Goal: Task Accomplishment & Management: Use online tool/utility

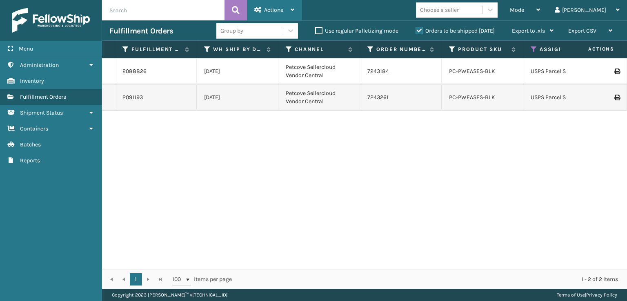
click at [282, 8] on span "Actions" at bounding box center [273, 10] width 19 height 7
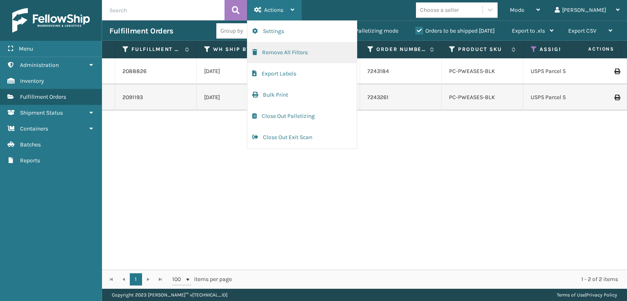
click at [260, 57] on button "Remove All Filters" at bounding box center [301, 52] width 109 height 21
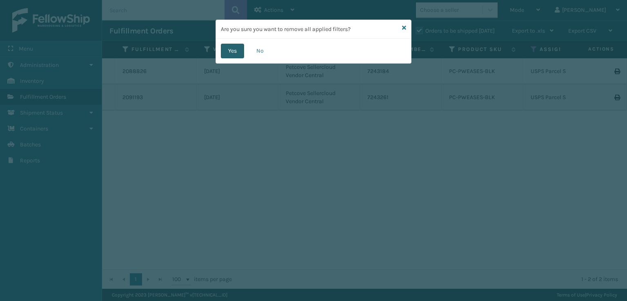
click at [229, 50] on button "Yes" at bounding box center [232, 51] width 23 height 15
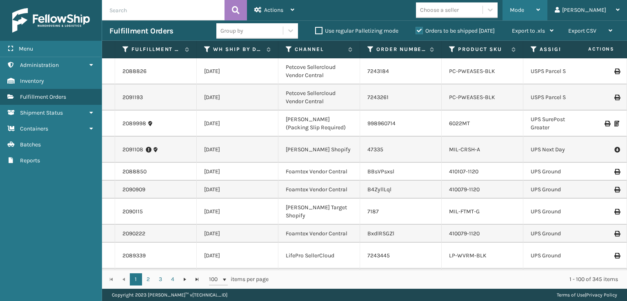
click at [524, 10] on span "Mode" at bounding box center [517, 10] width 14 height 7
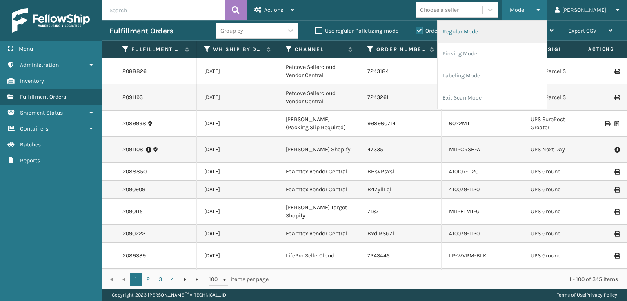
click at [496, 33] on li "Regular Mode" at bounding box center [492, 32] width 109 height 22
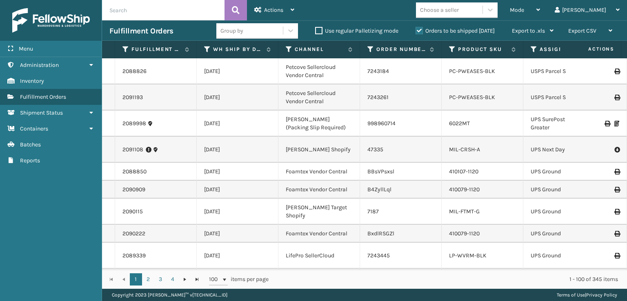
click at [531, 51] on icon at bounding box center [534, 49] width 7 height 7
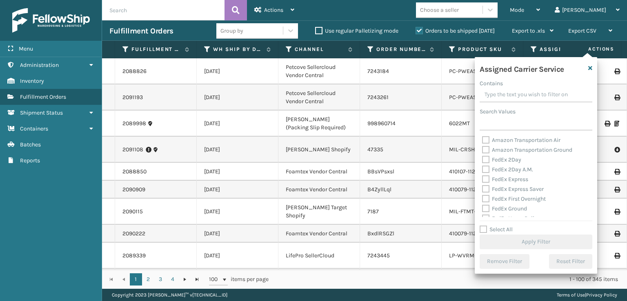
click at [488, 160] on label "FedEx 2Day" at bounding box center [501, 159] width 39 height 7
click at [482, 160] on input "FedEx 2Day" at bounding box center [482, 157] width 0 height 5
checkbox input "true"
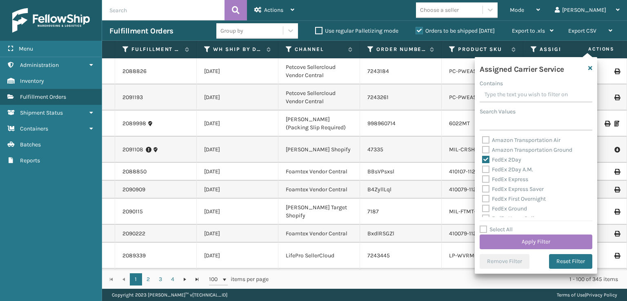
click at [487, 172] on label "FedEx 2Day A.M." at bounding box center [507, 169] width 51 height 7
click at [482, 170] on input "FedEx 2Day A.M." at bounding box center [482, 167] width 0 height 5
checkbox input "true"
click at [487, 180] on label "FedEx Express" at bounding box center [505, 179] width 46 height 7
click at [482, 180] on input "FedEx Express" at bounding box center [482, 177] width 0 height 5
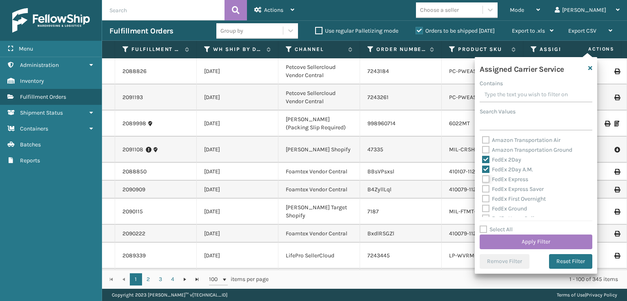
checkbox input "true"
drag, startPoint x: 486, startPoint y: 185, endPoint x: 488, endPoint y: 189, distance: 4.2
click at [487, 187] on div "FedEx Express Saver" at bounding box center [536, 190] width 108 height 10
drag, startPoint x: 484, startPoint y: 198, endPoint x: 483, endPoint y: 192, distance: 6.2
click at [484, 197] on label "FedEx First Overnight" at bounding box center [514, 199] width 64 height 7
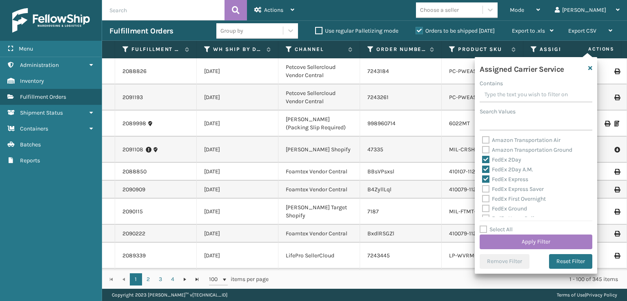
click at [482, 197] on input "FedEx First Overnight" at bounding box center [482, 196] width 0 height 5
checkbox input "true"
click at [484, 185] on div "FedEx Express Saver" at bounding box center [536, 190] width 108 height 10
click at [484, 188] on label "FedEx Express Saver" at bounding box center [513, 189] width 62 height 7
click at [482, 188] on input "FedEx Express Saver" at bounding box center [482, 187] width 0 height 5
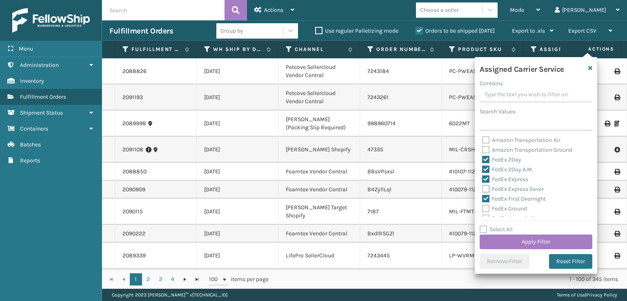
checkbox input "true"
click at [485, 166] on label "FedEx Ground" at bounding box center [504, 168] width 45 height 7
click at [482, 166] on input "FedEx Ground" at bounding box center [482, 165] width 0 height 5
checkbox input "true"
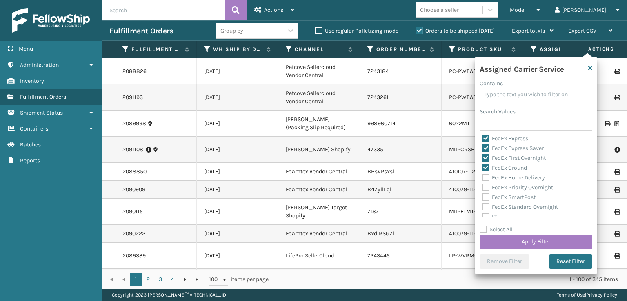
drag, startPoint x: 487, startPoint y: 177, endPoint x: 485, endPoint y: 185, distance: 8.7
click at [487, 177] on label "FedEx Home Delivery" at bounding box center [513, 177] width 63 height 7
click at [482, 177] on input "FedEx Home Delivery" at bounding box center [482, 175] width 0 height 5
checkbox input "true"
drag, startPoint x: 486, startPoint y: 187, endPoint x: 488, endPoint y: 191, distance: 4.8
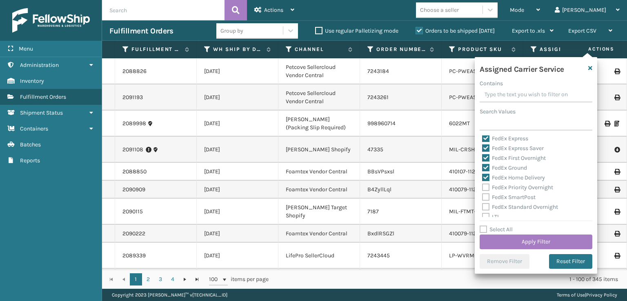
click at [486, 188] on label "FedEx Priority Overnight" at bounding box center [517, 187] width 71 height 7
click at [482, 188] on input "FedEx Priority Overnight" at bounding box center [482, 185] width 0 height 5
checkbox input "true"
click at [487, 194] on div "FedEx SmartPost" at bounding box center [536, 198] width 108 height 10
click at [485, 200] on label "FedEx SmartPost" at bounding box center [508, 197] width 53 height 7
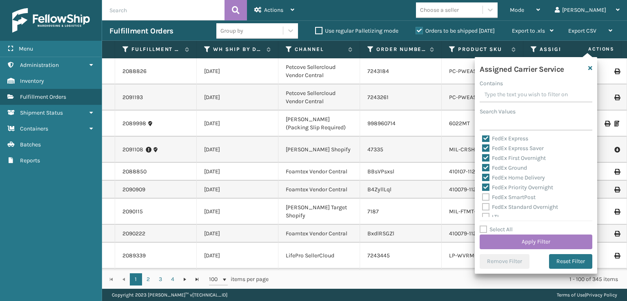
click at [482, 198] on input "FedEx SmartPost" at bounding box center [482, 195] width 0 height 5
checkbox input "true"
click at [488, 206] on label "FedEx Standard Overnight" at bounding box center [520, 207] width 76 height 7
click at [482, 206] on input "FedEx Standard Overnight" at bounding box center [482, 204] width 0 height 5
checkbox input "true"
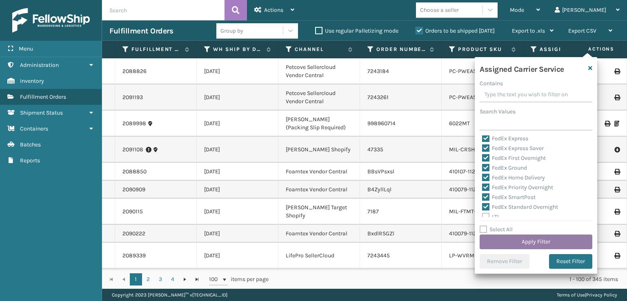
click at [531, 240] on button "Apply Filter" at bounding box center [536, 242] width 113 height 15
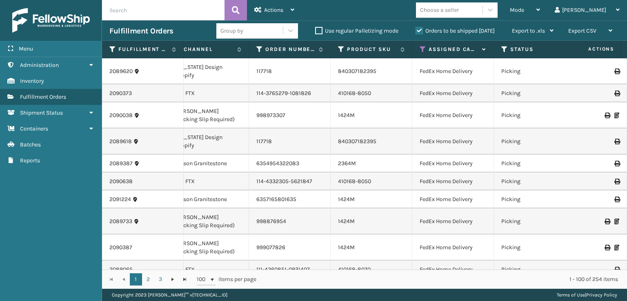
scroll to position [0, 120]
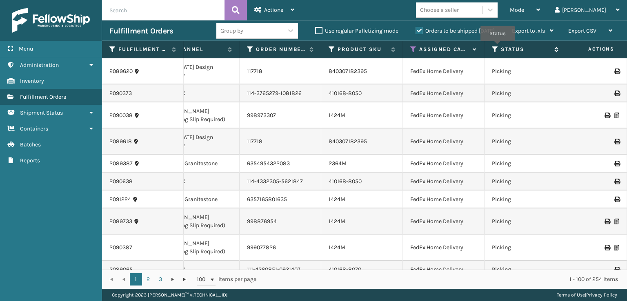
click at [498, 47] on icon at bounding box center [495, 49] width 7 height 7
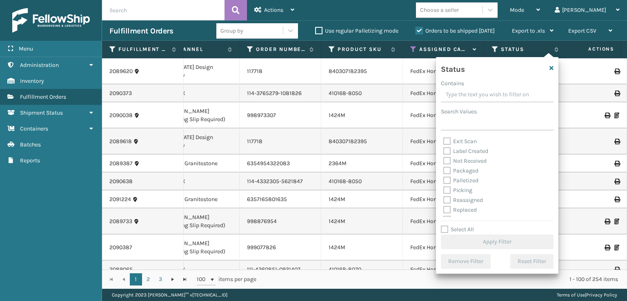
scroll to position [41, 0]
click at [448, 180] on label "Picking" at bounding box center [457, 177] width 29 height 7
click at [444, 178] on input "Picking" at bounding box center [443, 175] width 0 height 5
checkbox input "true"
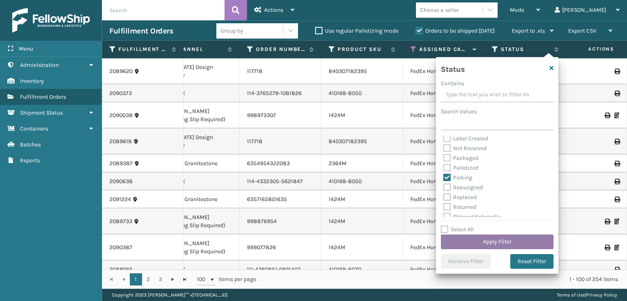
click at [490, 243] on button "Apply Filter" at bounding box center [497, 242] width 113 height 15
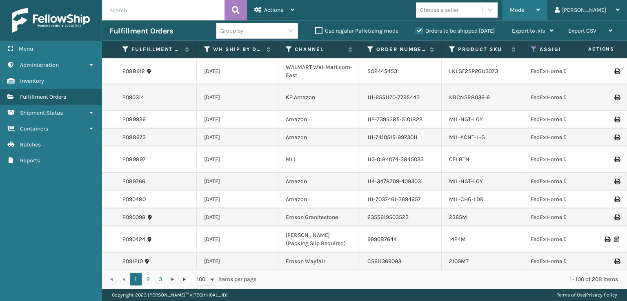
click at [540, 9] on div "Mode" at bounding box center [525, 10] width 30 height 20
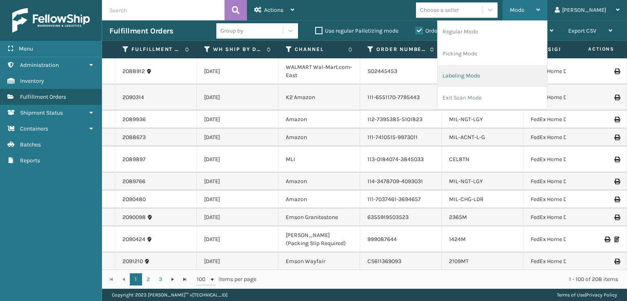
click at [497, 82] on li "Labeling Mode" at bounding box center [492, 76] width 109 height 22
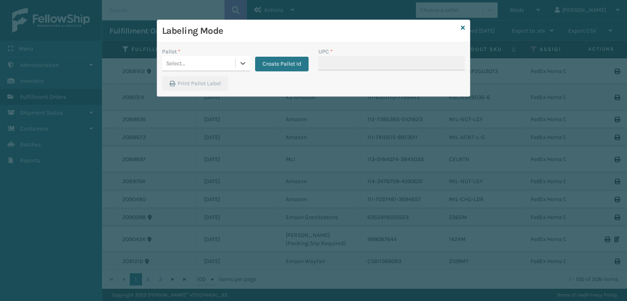
click at [183, 62] on div "Select..." at bounding box center [175, 63] width 19 height 9
click at [297, 62] on button "Create Pallet Id" at bounding box center [281, 64] width 53 height 15
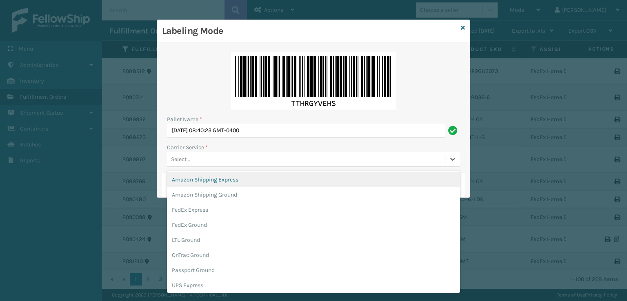
click at [243, 159] on div "Select..." at bounding box center [306, 159] width 278 height 13
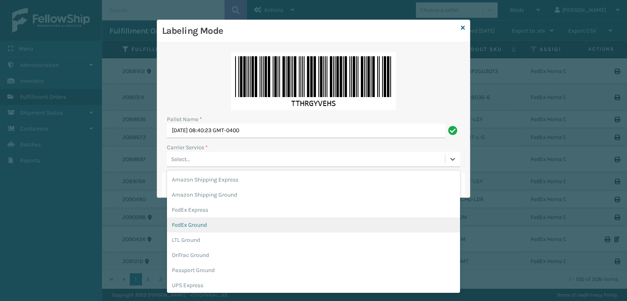
click at [197, 224] on div "FedEx Ground" at bounding box center [313, 225] width 293 height 15
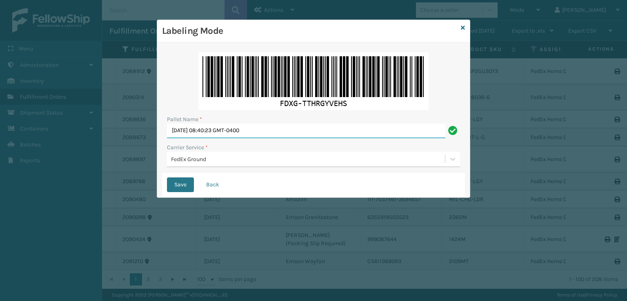
drag, startPoint x: 291, startPoint y: 131, endPoint x: 67, endPoint y: 132, distance: 223.7
click at [67, 132] on div "Labeling Mode Pallet Name * [DATE] 08:40:23 GMT-0400 Carrier Service * FedEx Gr…" at bounding box center [313, 150] width 627 height 301
type input "T561713"
click at [167, 178] on button "Save" at bounding box center [180, 185] width 27 height 15
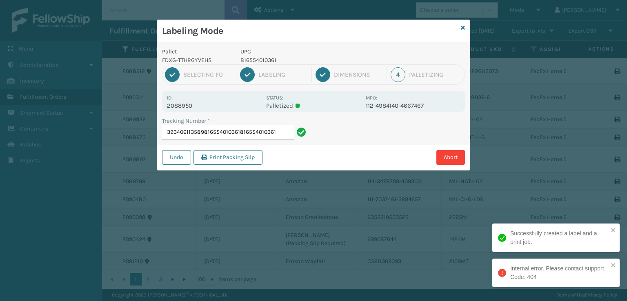
type input "393406113589816554010361816554010361"
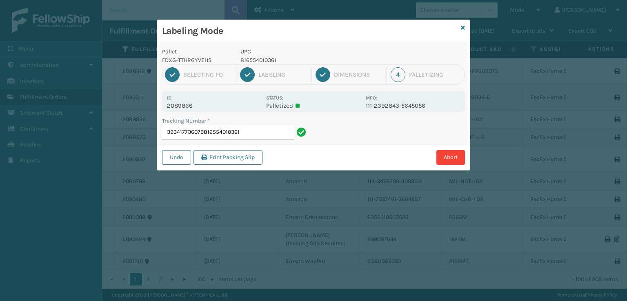
type input "393417736079816554010361"
type input "884526805230816554010361"
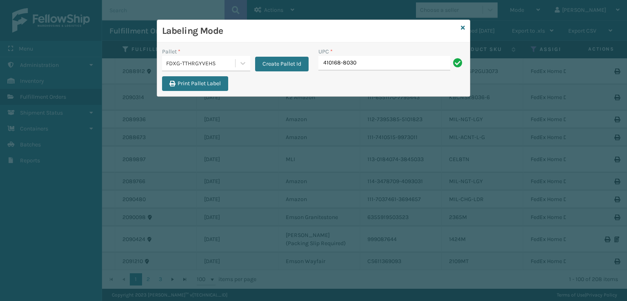
type input "410168-8030"
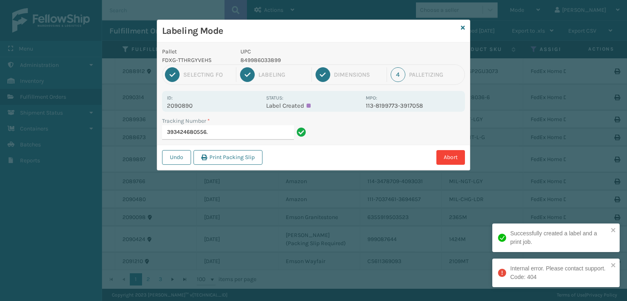
type input "393424680556"
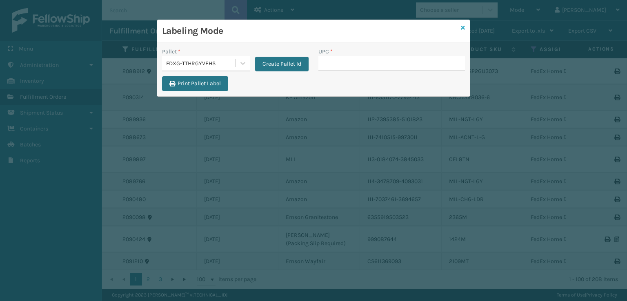
click at [463, 27] on icon at bounding box center [463, 28] width 4 height 6
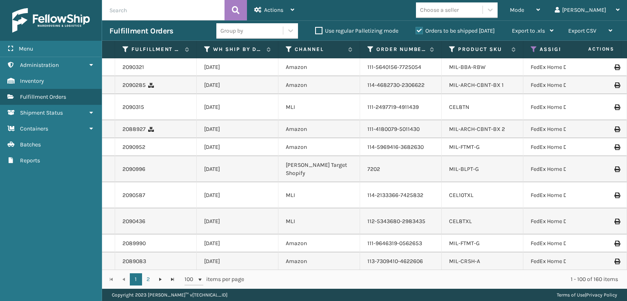
click at [185, 7] on input "text" at bounding box center [163, 10] width 122 height 20
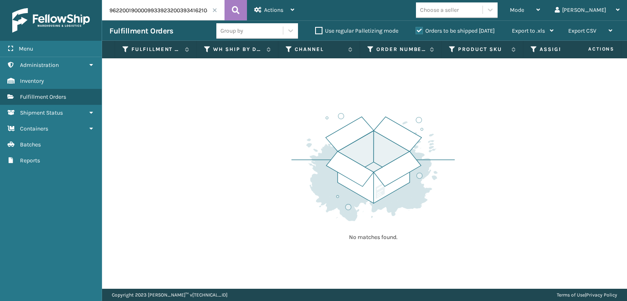
drag, startPoint x: 170, startPoint y: 9, endPoint x: 100, endPoint y: 21, distance: 70.8
click at [100, 0] on div "Menu Administration Inventory Fulfillment Orders Shipment Status Containers Bat…" at bounding box center [313, 0] width 627 height 0
type input "393416210470"
click at [416, 31] on label "Orders to be shipped [DATE]" at bounding box center [455, 30] width 79 height 7
click at [416, 31] on input "Orders to be shipped [DATE]" at bounding box center [416, 28] width 0 height 5
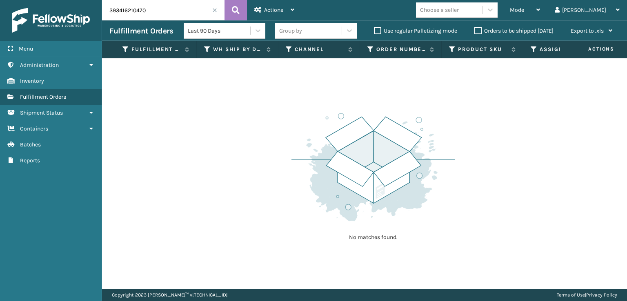
click at [476, 28] on label "Orders to be shipped [DATE]" at bounding box center [513, 30] width 79 height 7
click at [475, 28] on input "Orders to be shipped [DATE]" at bounding box center [474, 28] width 0 height 5
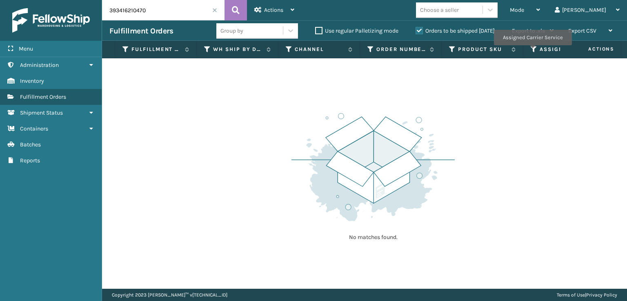
click at [532, 51] on icon at bounding box center [534, 49] width 7 height 7
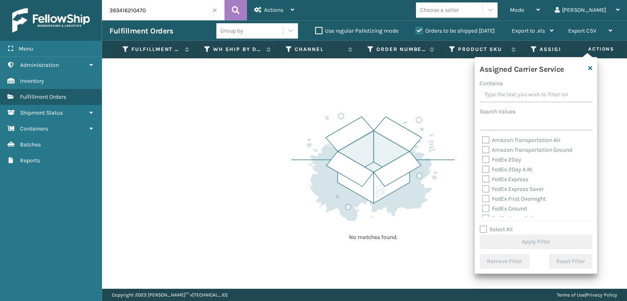
click at [488, 159] on label "FedEx 2Day" at bounding box center [501, 159] width 39 height 7
click at [482, 159] on input "FedEx 2Day" at bounding box center [482, 157] width 0 height 5
checkbox input "true"
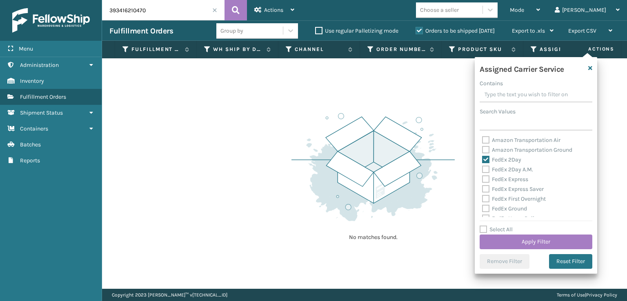
click at [486, 173] on label "FedEx 2Day A.M." at bounding box center [507, 169] width 51 height 7
click at [482, 170] on input "FedEx 2Day A.M." at bounding box center [482, 167] width 0 height 5
checkbox input "true"
click at [486, 185] on div "FedEx Express Saver" at bounding box center [536, 190] width 108 height 10
click at [485, 179] on label "FedEx Express" at bounding box center [505, 179] width 46 height 7
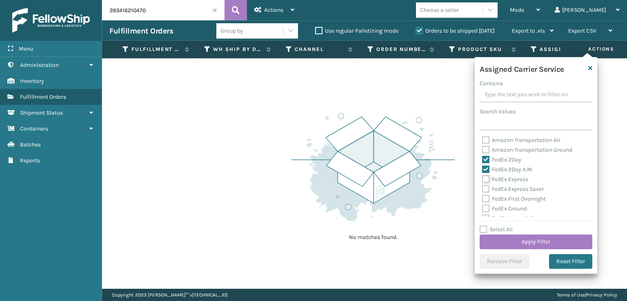
click at [482, 179] on input "FedEx Express" at bounding box center [482, 177] width 0 height 5
checkbox input "true"
click at [483, 193] on label "FedEx Express Saver" at bounding box center [513, 189] width 62 height 7
click at [482, 190] on input "FedEx Express Saver" at bounding box center [482, 187] width 0 height 5
checkbox input "true"
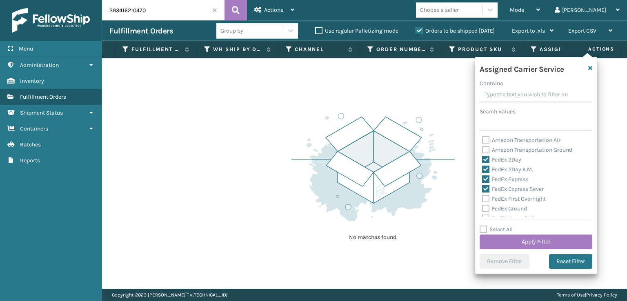
drag, startPoint x: 489, startPoint y: 198, endPoint x: 488, endPoint y: 203, distance: 5.0
click at [489, 200] on label "FedEx First Overnight" at bounding box center [514, 199] width 64 height 7
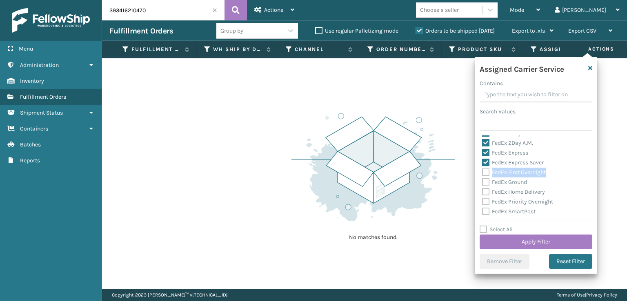
scroll to position [41, 0]
click at [486, 182] on div "FedEx Home Delivery" at bounding box center [536, 178] width 108 height 10
click at [486, 176] on label "FedEx Home Delivery" at bounding box center [513, 177] width 63 height 7
click at [482, 176] on input "FedEx Home Delivery" at bounding box center [482, 175] width 0 height 5
checkbox input "true"
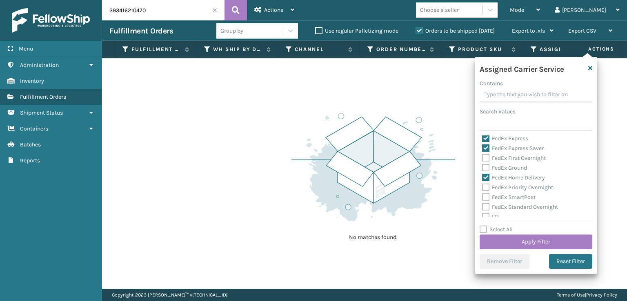
click at [486, 168] on label "FedEx Ground" at bounding box center [504, 168] width 45 height 7
click at [482, 168] on input "FedEx Ground" at bounding box center [482, 165] width 0 height 5
checkbox input "true"
click at [488, 156] on label "FedEx First Overnight" at bounding box center [514, 158] width 64 height 7
click at [482, 156] on input "FedEx First Overnight" at bounding box center [482, 155] width 0 height 5
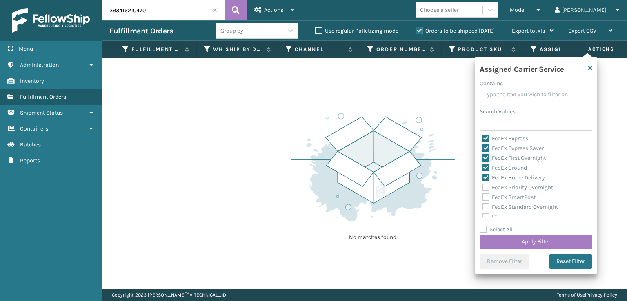
checkbox input "true"
click at [487, 187] on label "FedEx Priority Overnight" at bounding box center [517, 187] width 71 height 7
click at [482, 187] on input "FedEx Priority Overnight" at bounding box center [482, 185] width 0 height 5
checkbox input "true"
click at [486, 196] on label "FedEx SmartPost" at bounding box center [508, 197] width 53 height 7
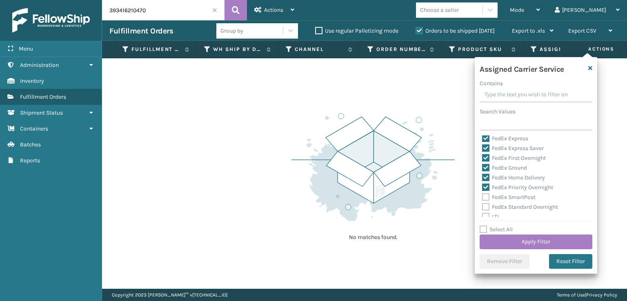
click at [482, 196] on input "FedEx SmartPost" at bounding box center [482, 195] width 0 height 5
checkbox input "true"
click at [487, 205] on label "FedEx Standard Overnight" at bounding box center [520, 207] width 76 height 7
click at [482, 205] on input "FedEx Standard Overnight" at bounding box center [482, 204] width 0 height 5
checkbox input "true"
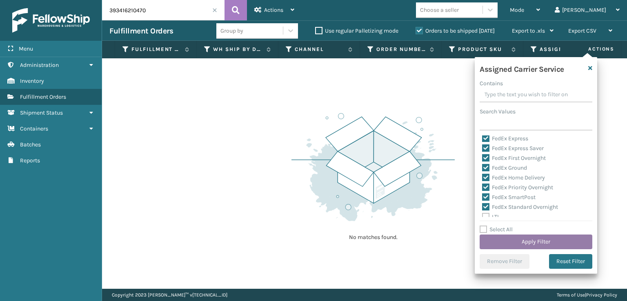
click at [500, 239] on button "Apply Filter" at bounding box center [536, 242] width 113 height 15
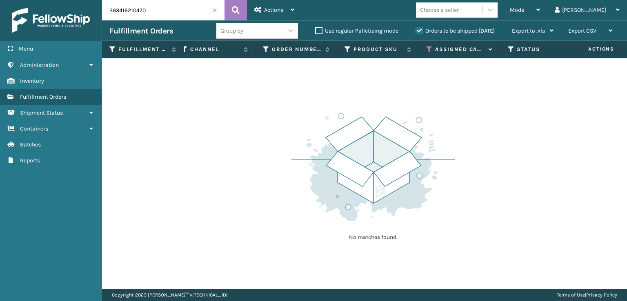
scroll to position [0, 132]
click at [483, 49] on icon at bounding box center [483, 49] width 7 height 7
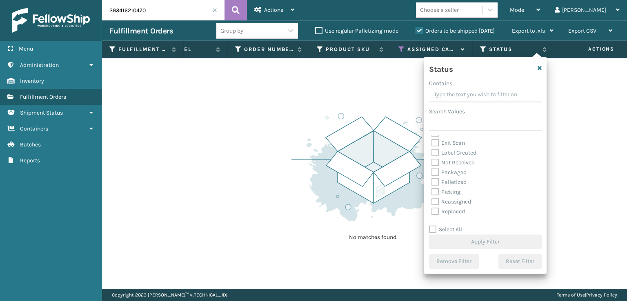
scroll to position [41, 0]
click at [438, 166] on label "Palletized" at bounding box center [448, 168] width 35 height 7
click at [432, 166] on input "Palletized" at bounding box center [431, 165] width 0 height 5
checkbox input "true"
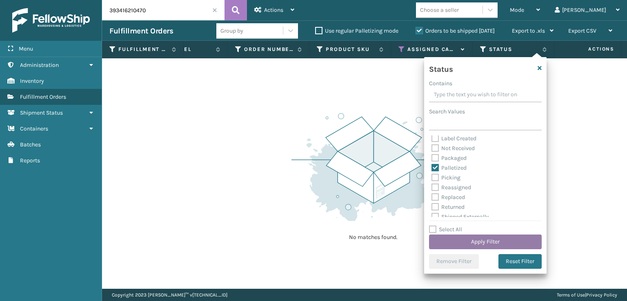
click at [472, 242] on button "Apply Filter" at bounding box center [485, 242] width 113 height 15
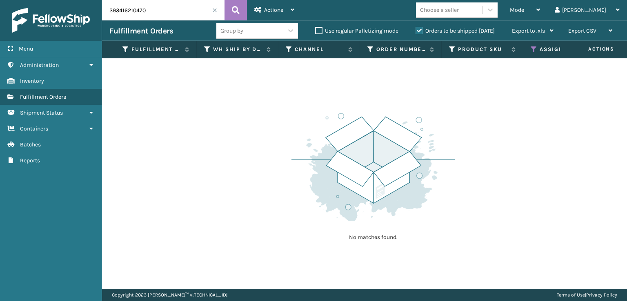
click at [416, 29] on label "Orders to be shipped [DATE]" at bounding box center [455, 30] width 79 height 7
click at [416, 29] on input "Orders to be shipped [DATE]" at bounding box center [416, 28] width 0 height 5
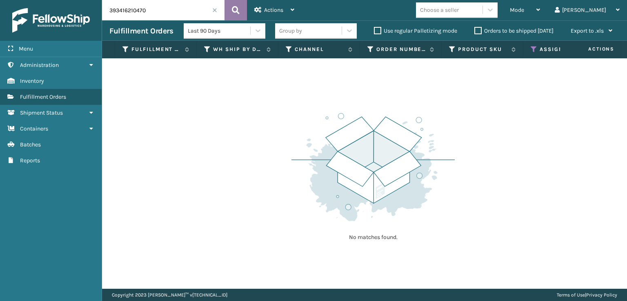
click at [240, 8] on button at bounding box center [236, 10] width 22 height 20
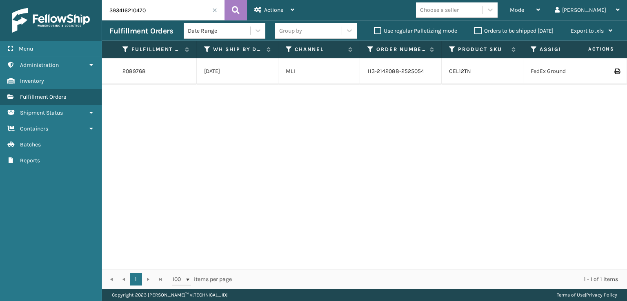
click at [215, 10] on span at bounding box center [214, 10] width 5 height 5
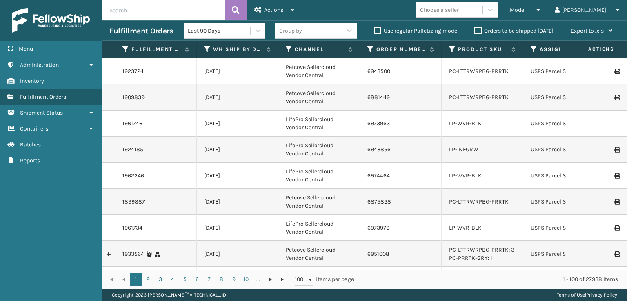
click at [477, 33] on label "Orders to be shipped [DATE]" at bounding box center [513, 30] width 79 height 7
click at [475, 31] on input "Orders to be shipped [DATE]" at bounding box center [474, 28] width 0 height 5
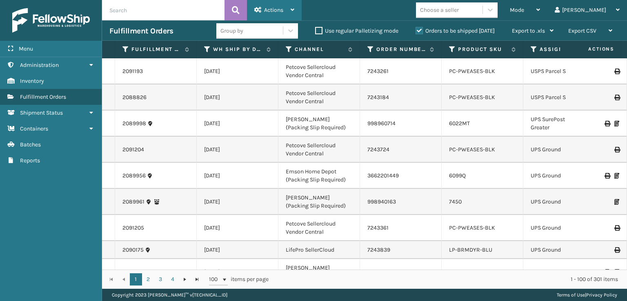
click at [266, 6] on div "Actions" at bounding box center [274, 10] width 40 height 20
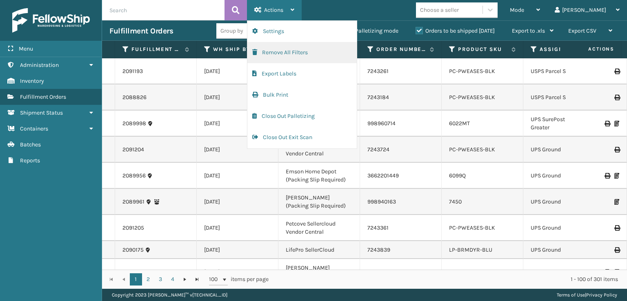
click at [254, 56] on button "Remove All Filters" at bounding box center [301, 52] width 109 height 21
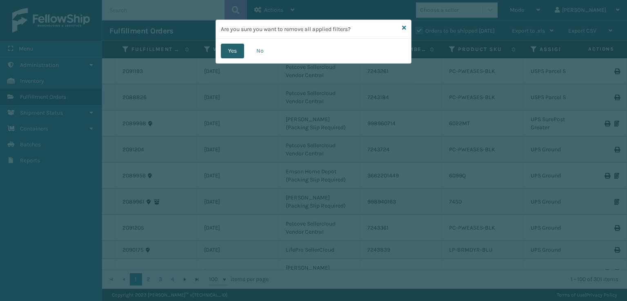
click at [230, 53] on button "Yes" at bounding box center [232, 51] width 23 height 15
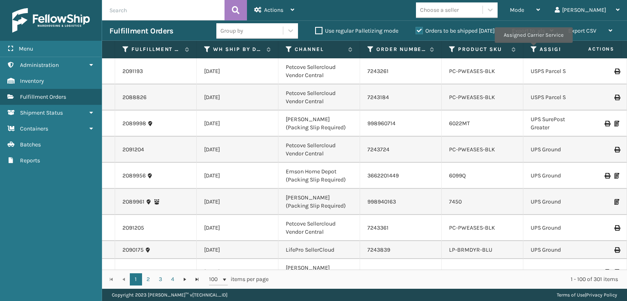
click at [530, 46] on th "Assigned Carrier Service" at bounding box center [564, 50] width 82 height 18
click at [534, 46] on icon at bounding box center [534, 49] width 7 height 7
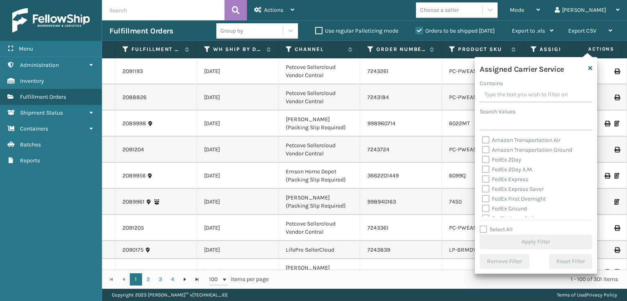
click at [485, 156] on label "FedEx 2Day" at bounding box center [501, 159] width 39 height 7
click at [482, 156] on input "FedEx 2Day" at bounding box center [482, 157] width 0 height 5
checkbox input "true"
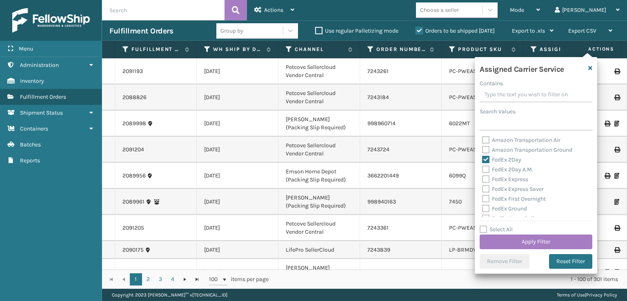
click at [486, 169] on label "FedEx 2Day A.M." at bounding box center [507, 169] width 51 height 7
click at [482, 169] on input "FedEx 2Day A.M." at bounding box center [482, 167] width 0 height 5
checkbox input "true"
click at [484, 176] on div "Amazon Transportation Air Amazon Transportation Ground FedEx 2Day FedEx 2Day A.…" at bounding box center [536, 177] width 113 height 82
click at [483, 178] on label "FedEx Express" at bounding box center [505, 179] width 46 height 7
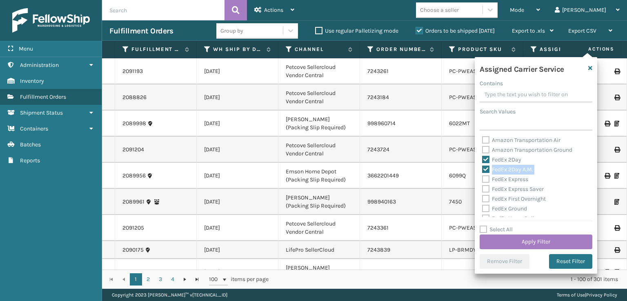
click at [482, 178] on input "FedEx Express" at bounding box center [482, 177] width 0 height 5
checkbox input "true"
click at [485, 187] on label "FedEx Express Saver" at bounding box center [513, 189] width 62 height 7
click at [482, 187] on input "FedEx Express Saver" at bounding box center [482, 187] width 0 height 5
checkbox input "true"
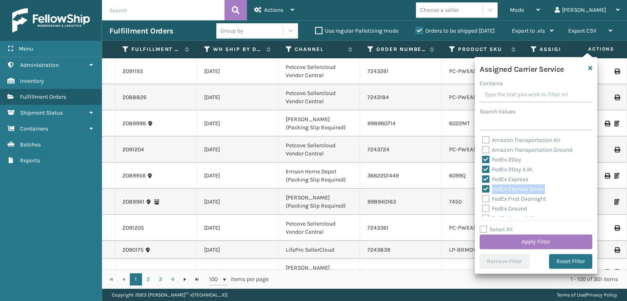
drag, startPoint x: 485, startPoint y: 193, endPoint x: 485, endPoint y: 198, distance: 4.5
click at [485, 195] on div "Amazon Transportation Air Amazon Transportation Ground FedEx 2Day FedEx 2Day A.…" at bounding box center [536, 177] width 113 height 82
click at [485, 201] on label "FedEx First Overnight" at bounding box center [514, 199] width 64 height 7
click at [482, 200] on input "FedEx First Overnight" at bounding box center [482, 196] width 0 height 5
checkbox input "true"
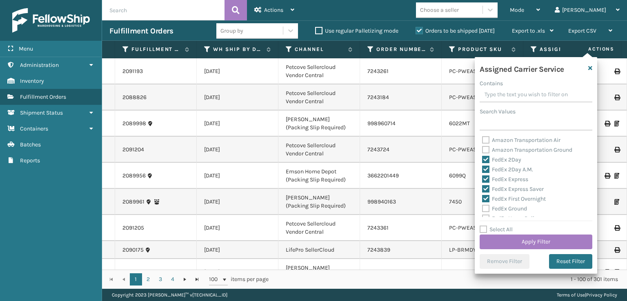
click at [483, 211] on label "FedEx Ground" at bounding box center [504, 208] width 45 height 7
click at [482, 209] on input "FedEx Ground" at bounding box center [482, 206] width 0 height 5
checkbox input "true"
click at [486, 180] on label "FedEx Home Delivery" at bounding box center [513, 177] width 63 height 7
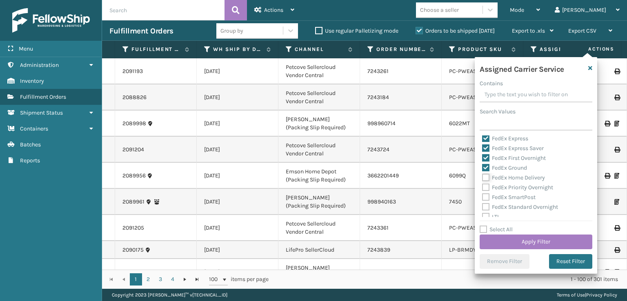
click at [482, 178] on input "FedEx Home Delivery" at bounding box center [482, 175] width 0 height 5
checkbox input "true"
click at [485, 187] on label "FedEx Priority Overnight" at bounding box center [517, 187] width 71 height 7
click at [482, 187] on input "FedEx Priority Overnight" at bounding box center [482, 185] width 0 height 5
checkbox input "true"
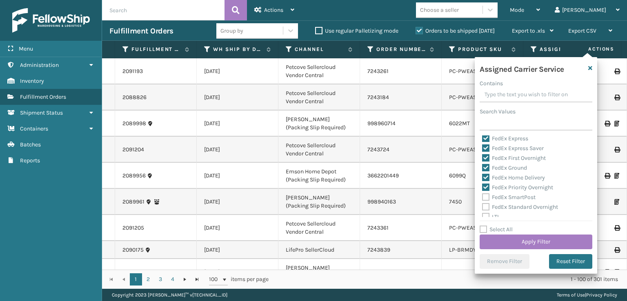
click at [485, 200] on label "FedEx SmartPost" at bounding box center [508, 197] width 53 height 7
click at [482, 198] on input "FedEx SmartPost" at bounding box center [482, 195] width 0 height 5
checkbox input "true"
click at [485, 207] on label "FedEx Standard Overnight" at bounding box center [520, 207] width 76 height 7
click at [482, 207] on input "FedEx Standard Overnight" at bounding box center [482, 204] width 0 height 5
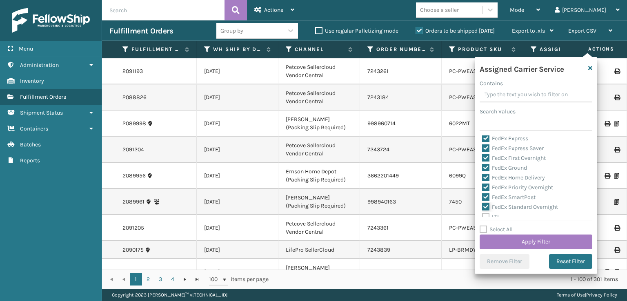
checkbox input "true"
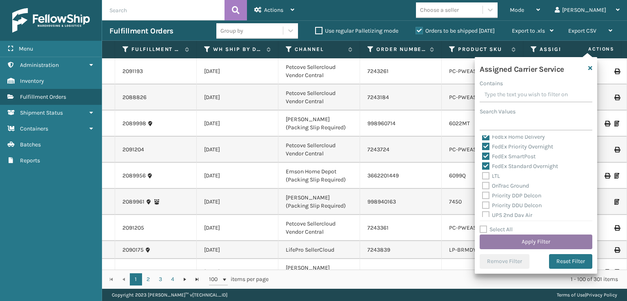
click at [514, 238] on button "Apply Filter" at bounding box center [536, 242] width 113 height 15
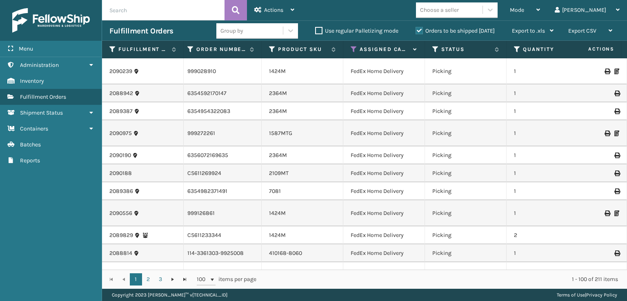
scroll to position [0, 0]
click at [435, 43] on th "Status" at bounding box center [466, 50] width 82 height 18
click at [434, 49] on icon at bounding box center [435, 49] width 7 height 7
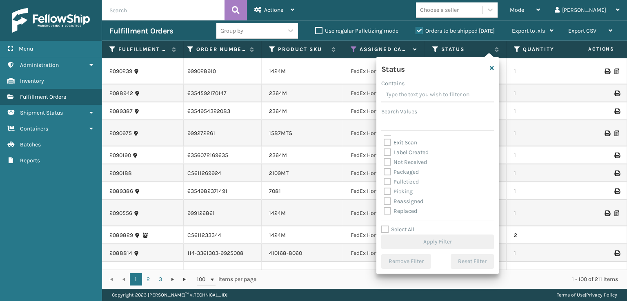
scroll to position [41, 0]
click at [387, 176] on label "Picking" at bounding box center [398, 177] width 29 height 7
click at [384, 176] on input "Picking" at bounding box center [384, 175] width 0 height 5
checkbox input "true"
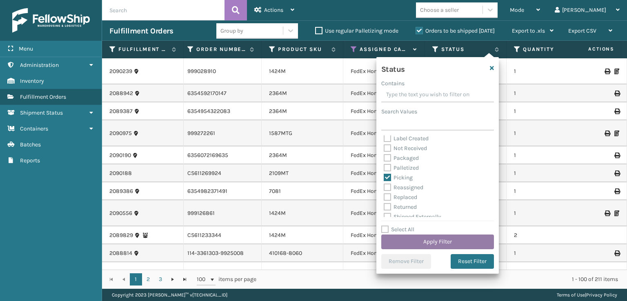
click at [414, 247] on button "Apply Filter" at bounding box center [437, 242] width 113 height 15
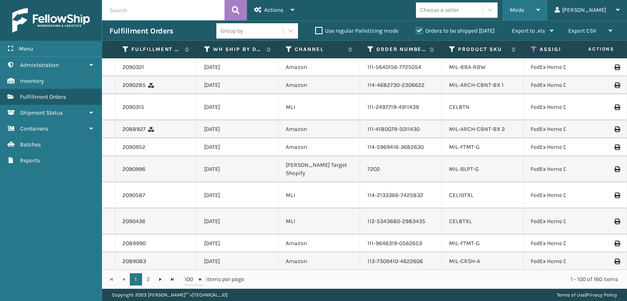
click at [540, 6] on div "Mode" at bounding box center [525, 10] width 30 height 20
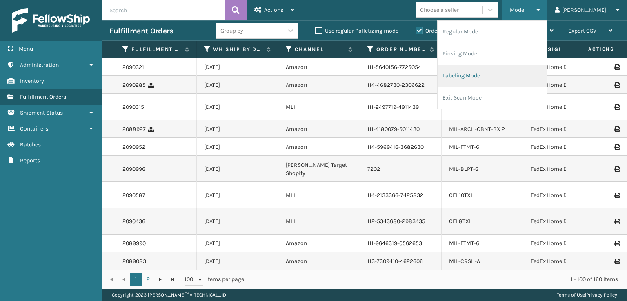
click at [487, 65] on li "Labeling Mode" at bounding box center [492, 76] width 109 height 22
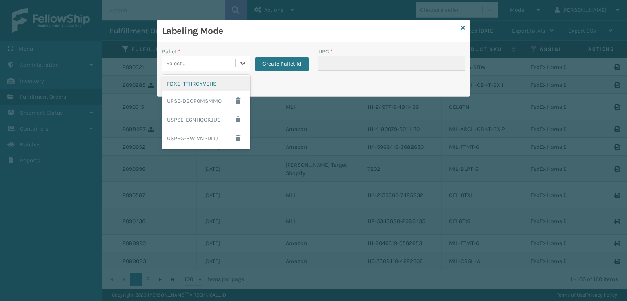
click at [219, 64] on div "Select..." at bounding box center [198, 63] width 73 height 13
click at [189, 87] on div "FDXG-TTHRGYVEHS" at bounding box center [206, 83] width 88 height 15
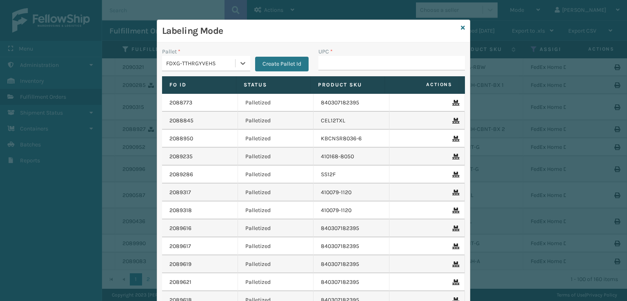
click at [332, 71] on div "UPC *" at bounding box center [391, 61] width 156 height 29
click at [332, 63] on input "UPC *" at bounding box center [391, 63] width 147 height 15
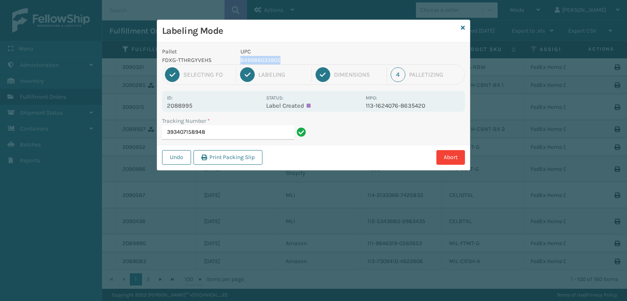
drag, startPoint x: 282, startPoint y: 58, endPoint x: 237, endPoint y: 62, distance: 45.9
click at [237, 62] on div "UPC 849986033905" at bounding box center [301, 55] width 130 height 17
copy p "849986033905"
click at [260, 138] on input "393407158948" at bounding box center [228, 132] width 132 height 15
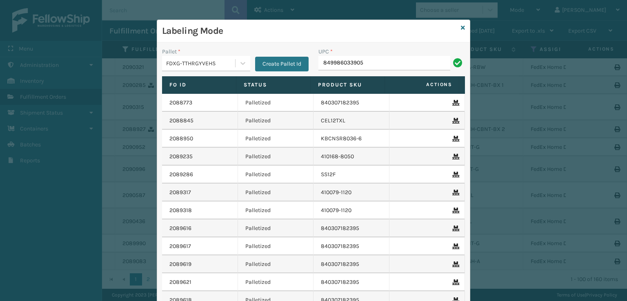
type input "849986033905"
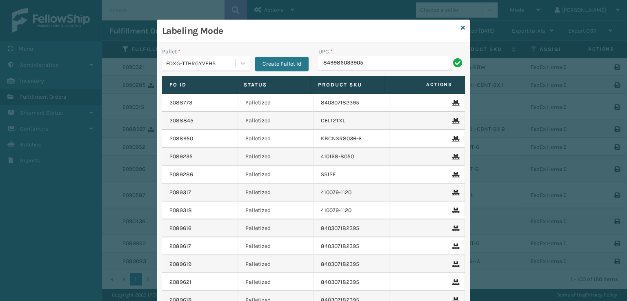
type input "849986033905"
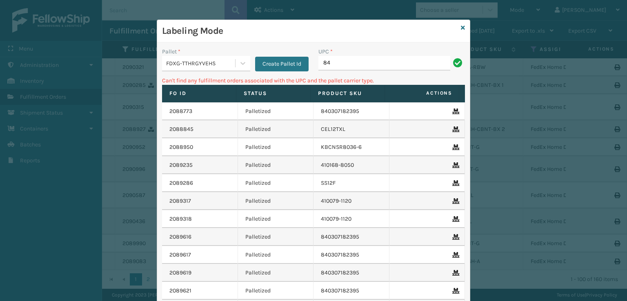
type input "8"
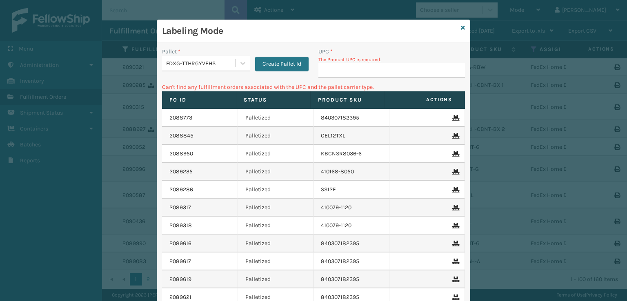
type input "849986033905"
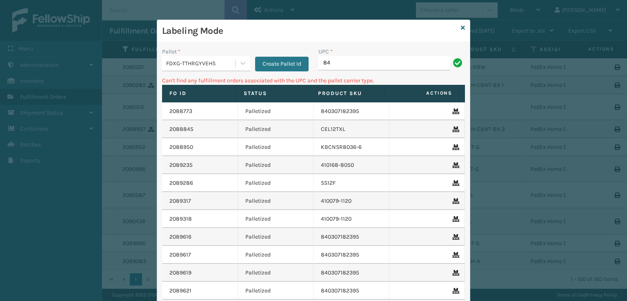
type input "8"
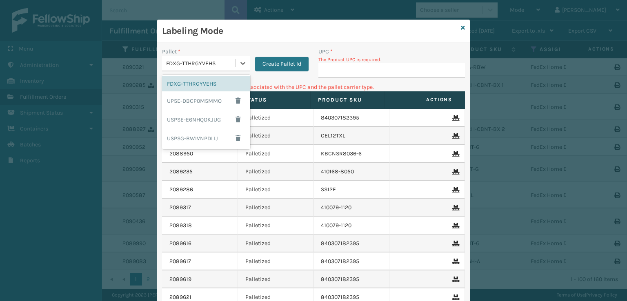
click at [230, 62] on div "FDXG-TTHRGYVEHS" at bounding box center [201, 63] width 70 height 9
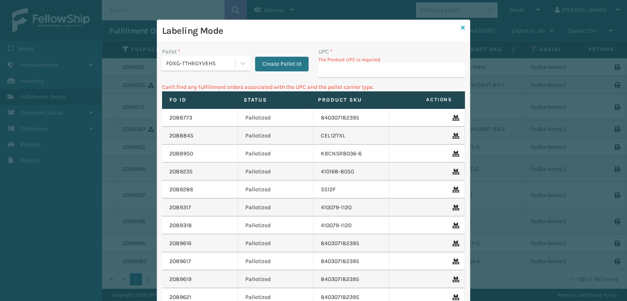
click at [461, 27] on icon at bounding box center [463, 28] width 4 height 6
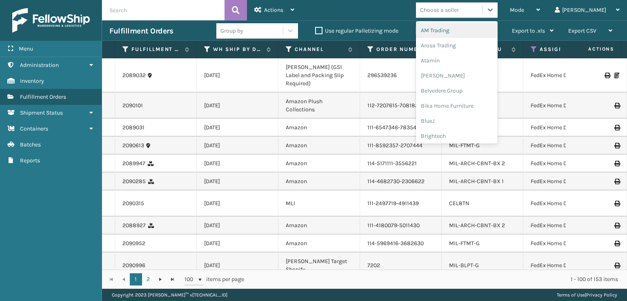
click at [459, 7] on div "Choose a seller" at bounding box center [439, 10] width 39 height 9
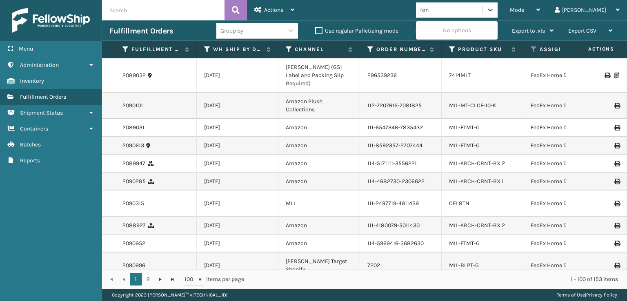
type input "fo"
click at [472, 47] on div "FoamTex" at bounding box center [457, 45] width 82 height 15
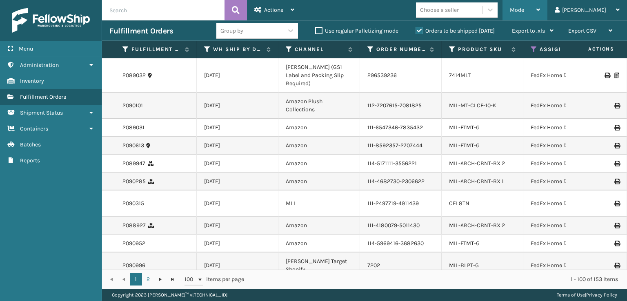
drag, startPoint x: 546, startPoint y: 9, endPoint x: 544, endPoint y: 22, distance: 12.4
click at [524, 9] on span "Mode" at bounding box center [517, 10] width 14 height 7
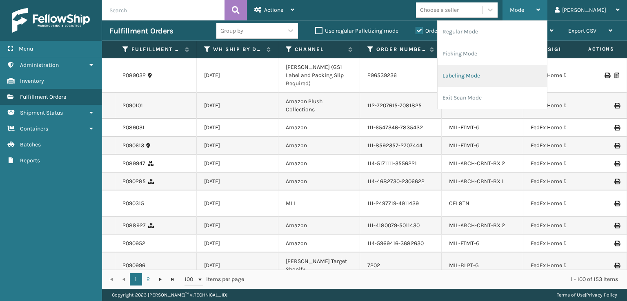
click at [527, 78] on li "Labeling Mode" at bounding box center [492, 76] width 109 height 22
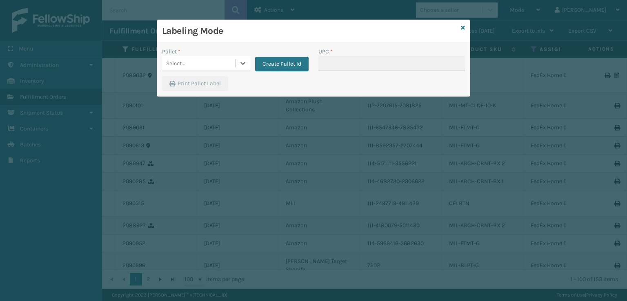
drag, startPoint x: 206, startPoint y: 68, endPoint x: 216, endPoint y: 69, distance: 9.5
click at [207, 68] on div "Select..." at bounding box center [198, 63] width 73 height 13
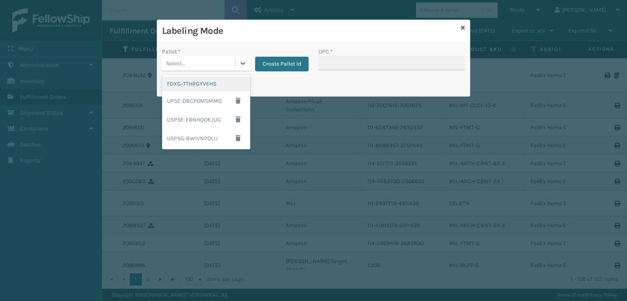
drag, startPoint x: 219, startPoint y: 86, endPoint x: 314, endPoint y: 62, distance: 98.1
click at [225, 82] on div "FDXG-TTHRGYVEHS" at bounding box center [206, 83] width 88 height 15
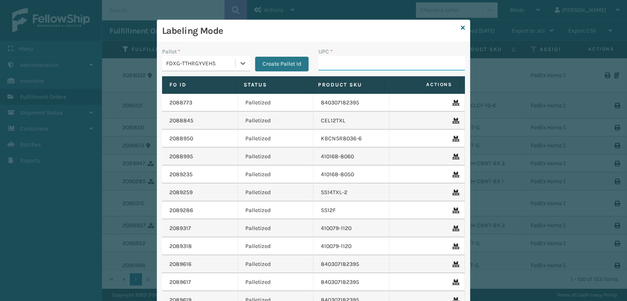
click at [361, 57] on input "UPC *" at bounding box center [391, 63] width 147 height 15
click at [333, 62] on input "UPC *" at bounding box center [391, 63] width 147 height 15
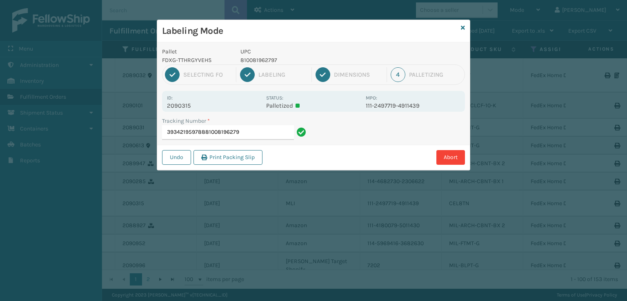
type input "393421959788810081962797"
drag, startPoint x: 286, startPoint y: 62, endPoint x: 240, endPoint y: 61, distance: 45.3
click at [240, 61] on p "840985115852" at bounding box center [300, 60] width 120 height 9
copy p "840985115852"
click at [225, 138] on input "393424101507" at bounding box center [228, 132] width 132 height 15
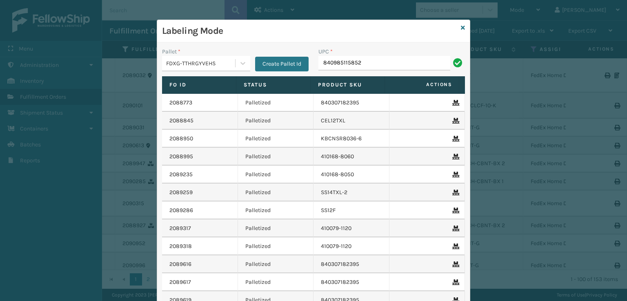
type input "840985115852"
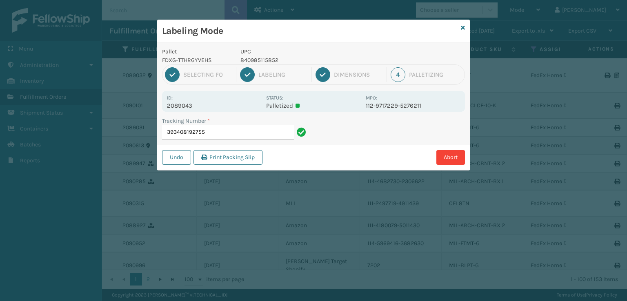
type input "393408192755840985115852"
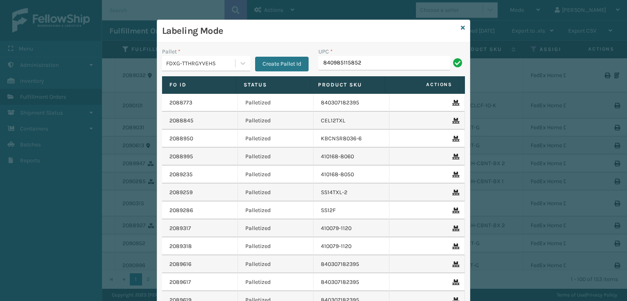
type input "840985115852"
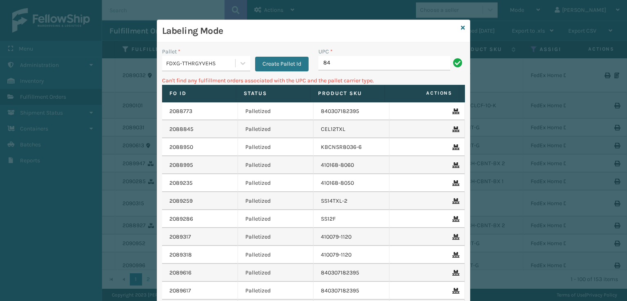
type input "8"
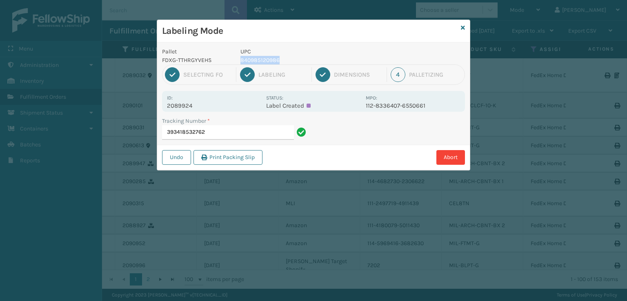
drag, startPoint x: 290, startPoint y: 54, endPoint x: 279, endPoint y: 64, distance: 14.8
click at [279, 64] on div "UPC 840985120986" at bounding box center [301, 55] width 130 height 17
copy div "840985120986"
click at [259, 132] on input "393418532762" at bounding box center [228, 132] width 132 height 15
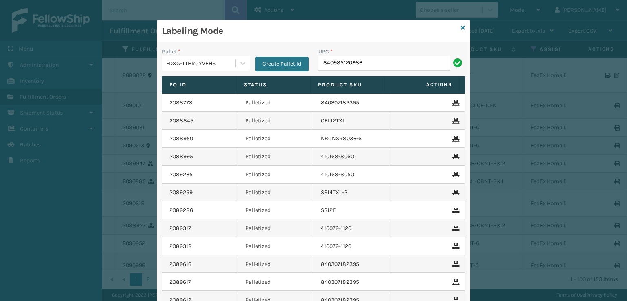
type input "840985120986"
type input "1008031"
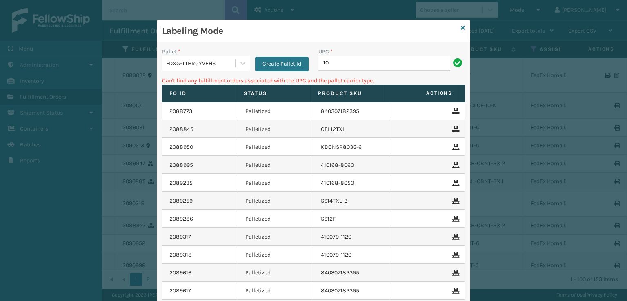
type input "1"
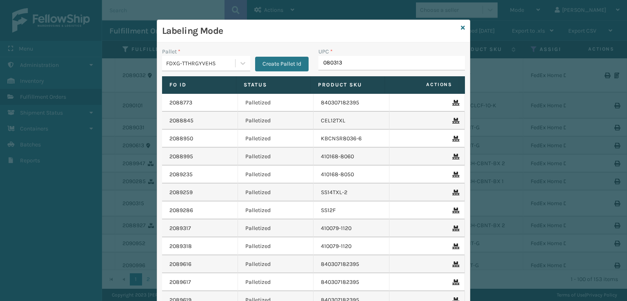
type input "0803130"
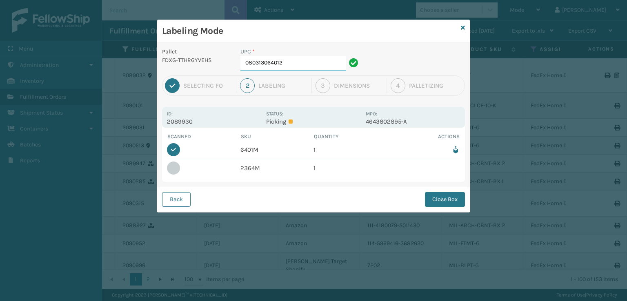
click at [304, 58] on input "080313064012" at bounding box center [293, 63] width 106 height 15
drag, startPoint x: 175, startPoint y: 168, endPoint x: 183, endPoint y: 165, distance: 8.1
click at [176, 168] on div at bounding box center [173, 168] width 13 height 13
click at [256, 167] on td "2364M" at bounding box center [276, 168] width 73 height 18
click at [307, 61] on input "080313064012" at bounding box center [293, 63] width 106 height 15
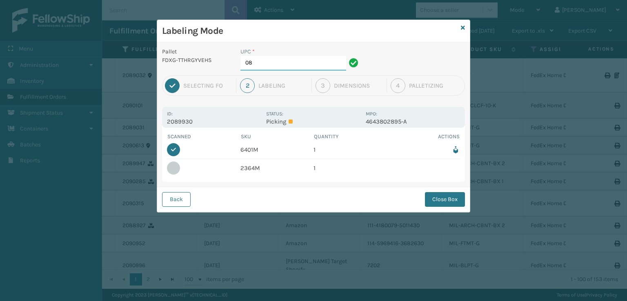
type input "0"
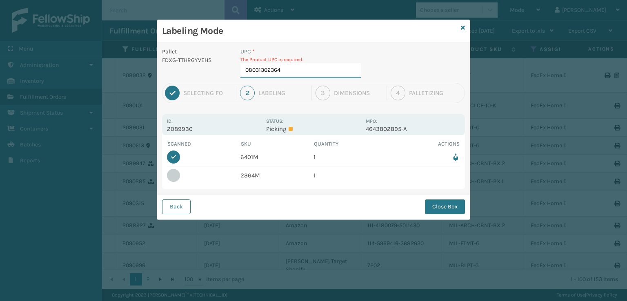
type input "080313023644"
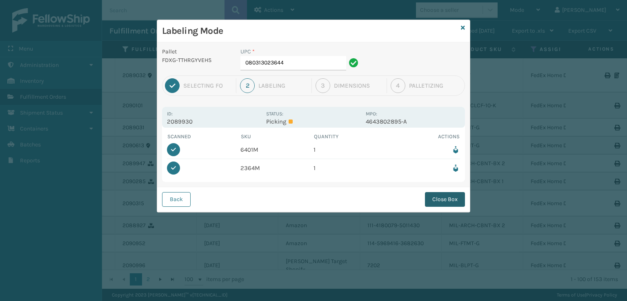
click at [444, 198] on button "Close Box" at bounding box center [445, 199] width 40 height 15
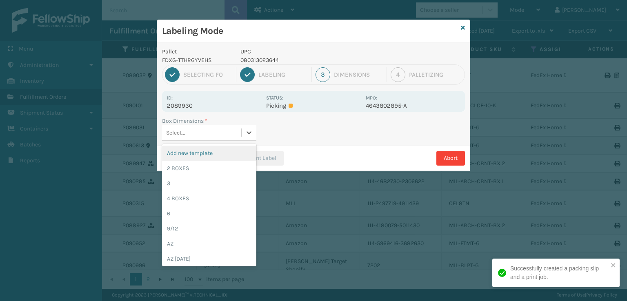
click at [221, 133] on div "Select..." at bounding box center [201, 132] width 79 height 13
drag, startPoint x: 209, startPoint y: 162, endPoint x: 214, endPoint y: 161, distance: 4.9
click at [214, 161] on div "2 BOXES" at bounding box center [209, 168] width 94 height 15
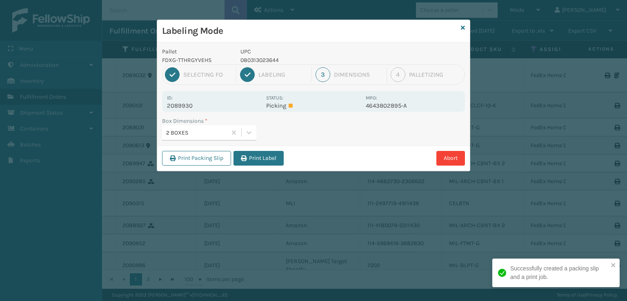
click at [238, 156] on button "Print Label" at bounding box center [258, 158] width 50 height 15
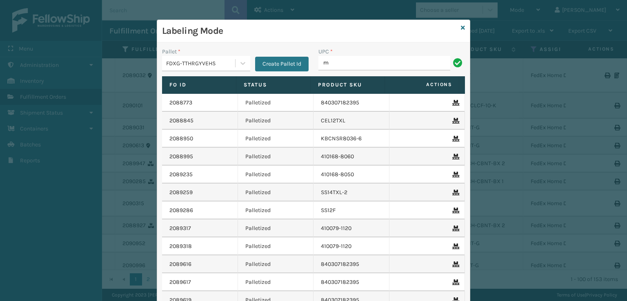
type input "MIL-ARCH-CBNT-BX 2"
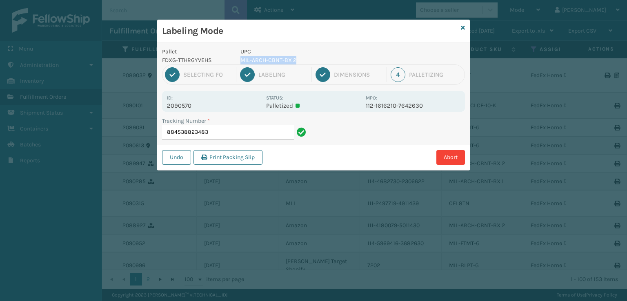
drag, startPoint x: 300, startPoint y: 60, endPoint x: 242, endPoint y: 59, distance: 58.8
click at [242, 59] on p "MIL-ARCH-CBNT-BX 2" at bounding box center [300, 60] width 120 height 9
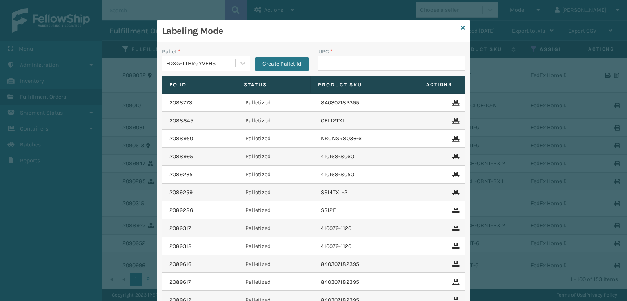
click at [318, 66] on input "UPC *" at bounding box center [391, 63] width 147 height 15
type input "8"
type input "MIL-ARCH-CBNT-BX 2"
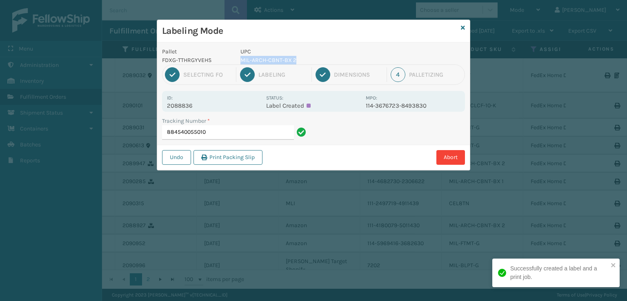
drag, startPoint x: 311, startPoint y: 61, endPoint x: 237, endPoint y: 61, distance: 73.9
click at [237, 61] on div "UPC MIL-ARCH-CBNT-BX 2" at bounding box center [301, 55] width 130 height 17
copy p "MIL-ARCH-CBNT-BX 2"
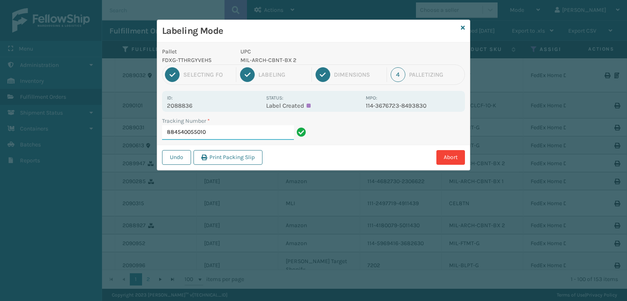
drag, startPoint x: 233, startPoint y: 133, endPoint x: 231, endPoint y: 127, distance: 5.8
click at [233, 130] on input "884540055010" at bounding box center [228, 132] width 132 height 15
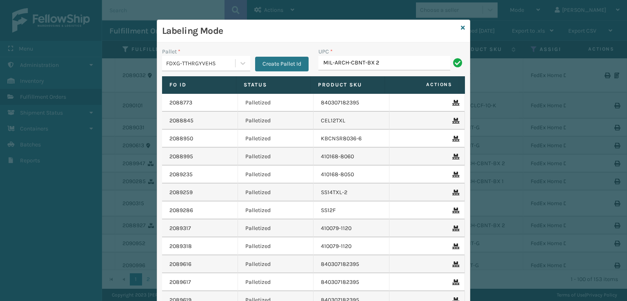
type input "MIL-ARCH-CBNT-BX 2"
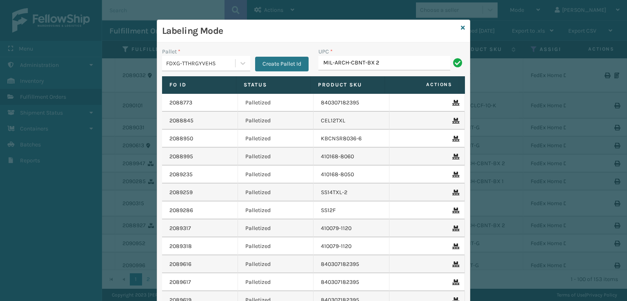
type input "MIL-ARCH-CBNT-BX 2"
type input "MIL-ARCH-CBNT-BX 1"
drag, startPoint x: 376, startPoint y: 63, endPoint x: 318, endPoint y: 58, distance: 58.2
click at [318, 58] on input "MIL-ARCH-CBNT-BX 1" at bounding box center [384, 63] width 132 height 15
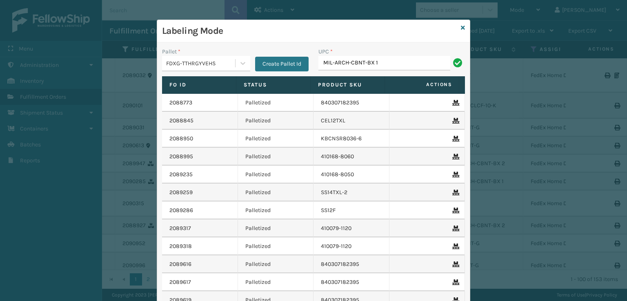
click at [399, 61] on input "MIL-ARCH-CBNT-BX 1" at bounding box center [384, 63] width 132 height 15
type input "MIL-ARCH-CBNT-BX 1"
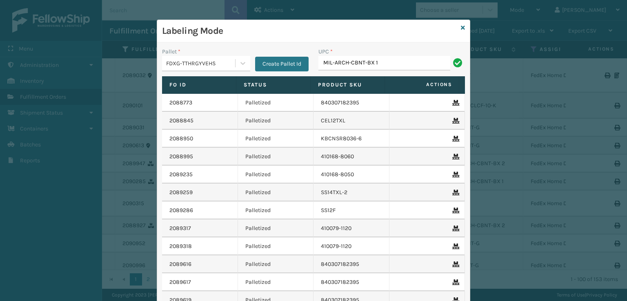
type input "MIL-ARCH-CBNT-BX 1"
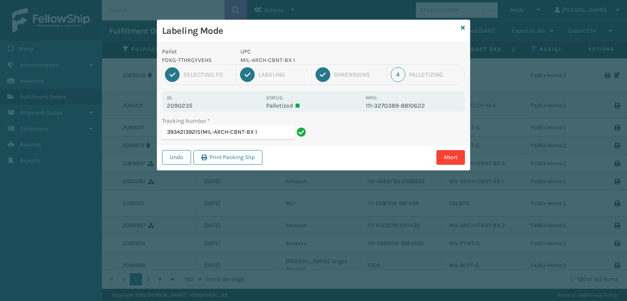
type input "393421392151MIL-ARCH-CBNT-BX1"
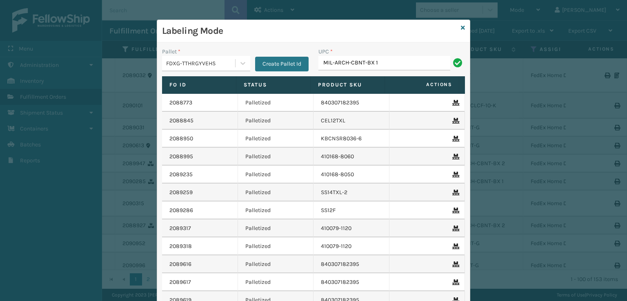
type input "MIL-ARCH-CBNT-BX 1"
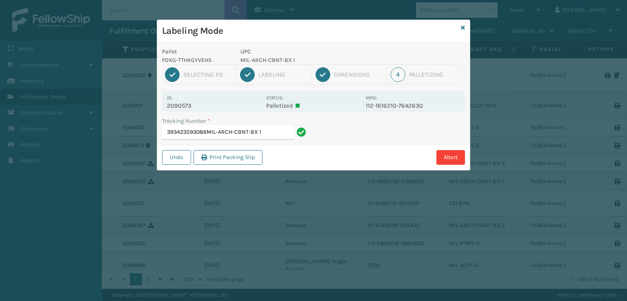
type input "393423593086MIL-ARCH-CBNT-BX1"
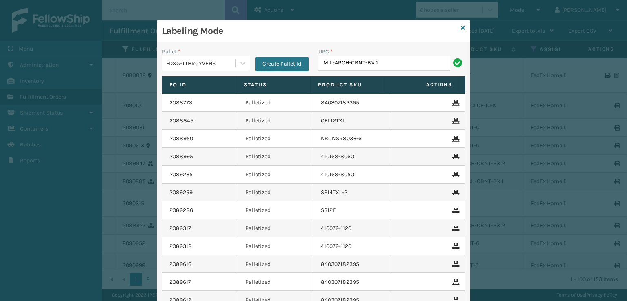
type input "MIL-ARCH-CBNT-BX 1"
type input "840985125455"
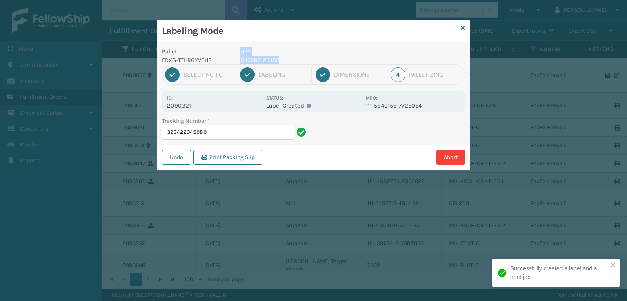
drag, startPoint x: 301, startPoint y: 56, endPoint x: 240, endPoint y: 54, distance: 60.4
click at [240, 54] on div "UPC 840985125455" at bounding box center [301, 55] width 130 height 17
copy div "UPC 840985125455"
click at [225, 129] on input "393422045989" at bounding box center [228, 132] width 132 height 15
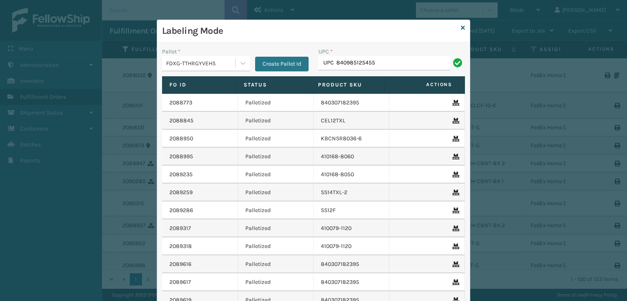
click at [330, 63] on input "UPC 840985125455" at bounding box center [384, 63] width 132 height 15
type input "84098512545"
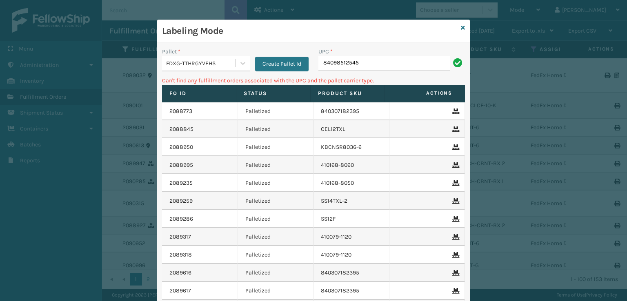
click at [320, 62] on input "84098512545" at bounding box center [384, 63] width 132 height 15
click at [402, 62] on input "84098512545" at bounding box center [384, 63] width 132 height 15
type input "840985116293"
type input "8"
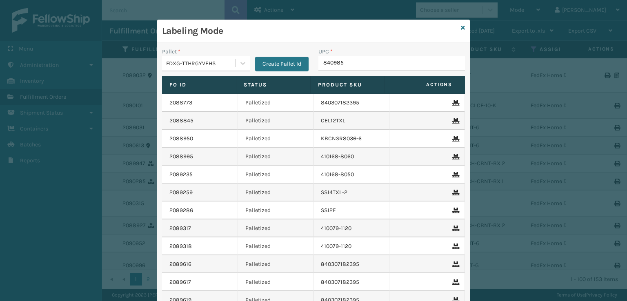
type input "8409851"
click at [461, 24] on link at bounding box center [463, 28] width 4 height 9
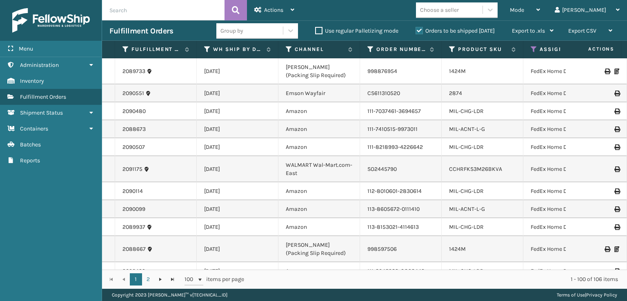
click at [530, 49] on th "Assigned Carrier Service" at bounding box center [564, 50] width 82 height 18
click at [534, 49] on icon at bounding box center [534, 49] width 7 height 7
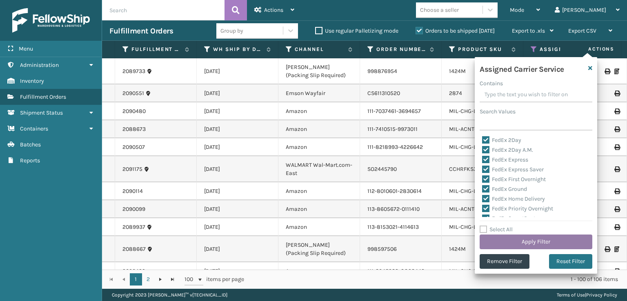
click at [548, 244] on button "Apply Filter" at bounding box center [536, 242] width 113 height 15
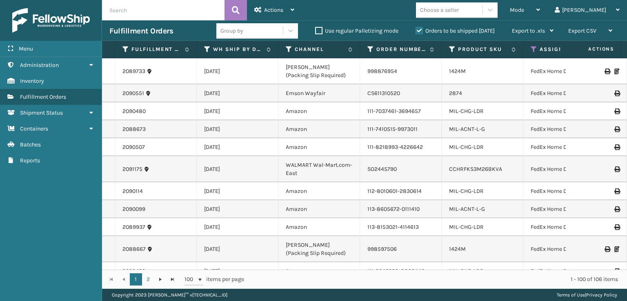
click at [459, 7] on div "Choose a seller" at bounding box center [439, 10] width 39 height 9
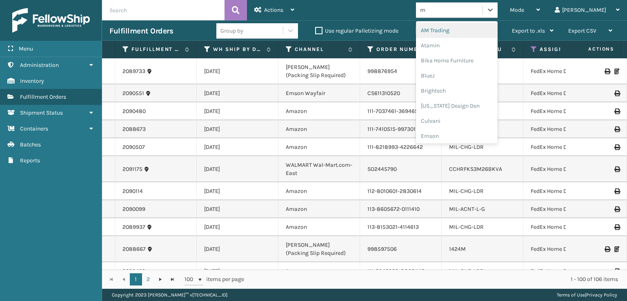
type input "mi"
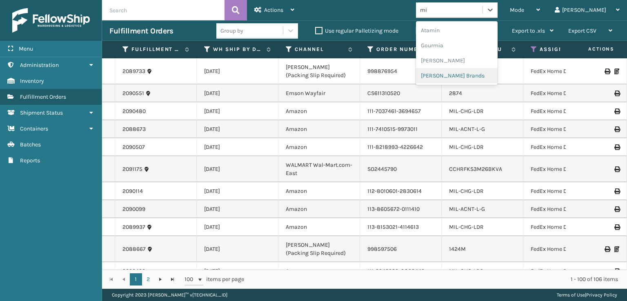
click at [489, 77] on div "[PERSON_NAME] Brands" at bounding box center [457, 75] width 82 height 15
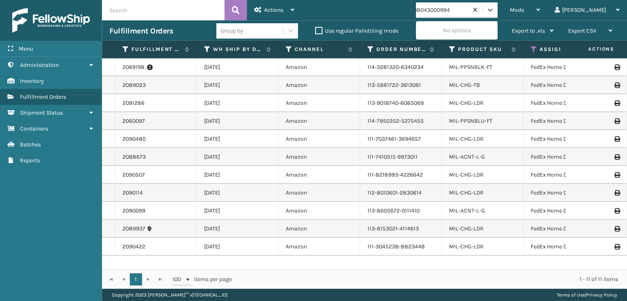
scroll to position [0, 0]
type input "9"
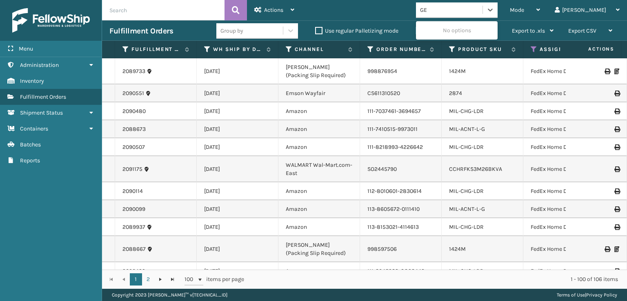
type input "G"
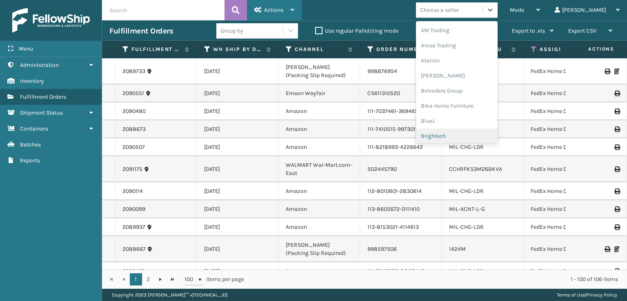
click at [265, 6] on div "Actions" at bounding box center [274, 10] width 40 height 20
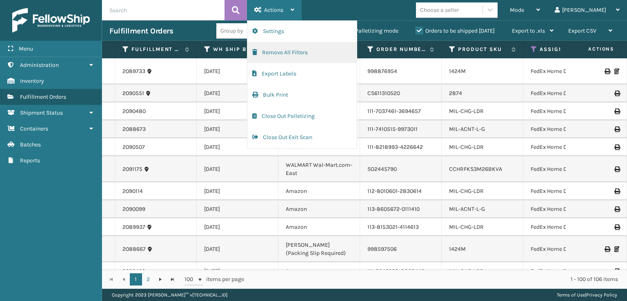
click at [276, 53] on button "Remove All Filters" at bounding box center [301, 52] width 109 height 21
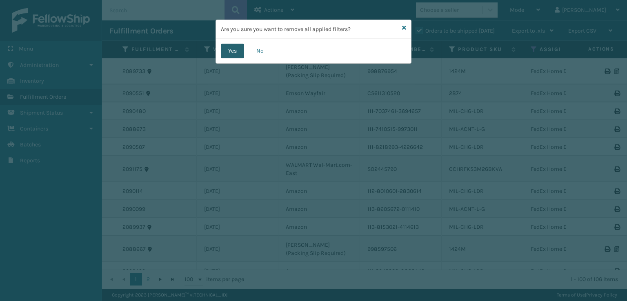
click at [232, 49] on button "Yes" at bounding box center [232, 51] width 23 height 15
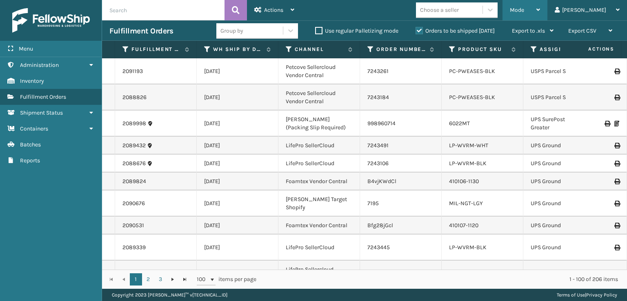
click at [540, 6] on div "Mode" at bounding box center [525, 10] width 30 height 20
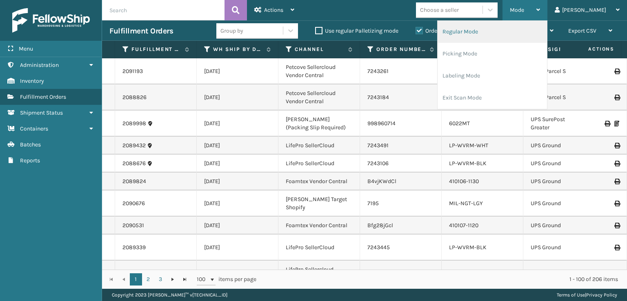
click at [492, 40] on li "Regular Mode" at bounding box center [492, 32] width 109 height 22
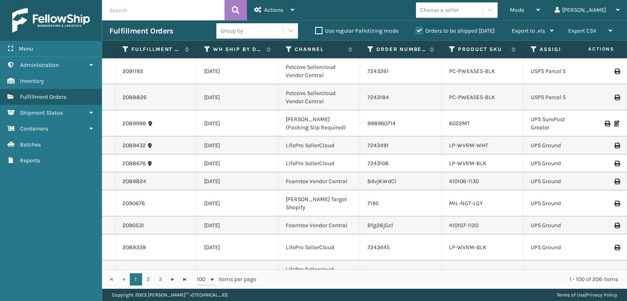
click at [534, 52] on icon at bounding box center [534, 49] width 7 height 7
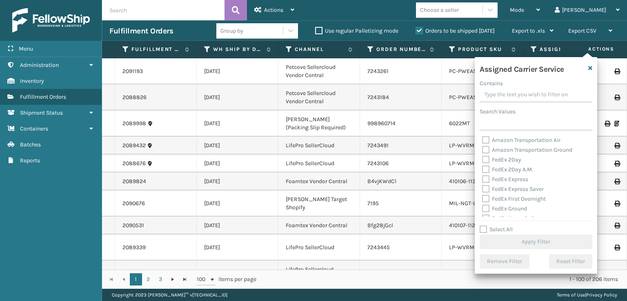
click at [491, 175] on div "FedEx Express" at bounding box center [536, 180] width 108 height 10
click at [488, 158] on label "FedEx 2Day" at bounding box center [501, 159] width 39 height 7
click at [482, 158] on input "FedEx 2Day" at bounding box center [482, 157] width 0 height 5
checkbox input "true"
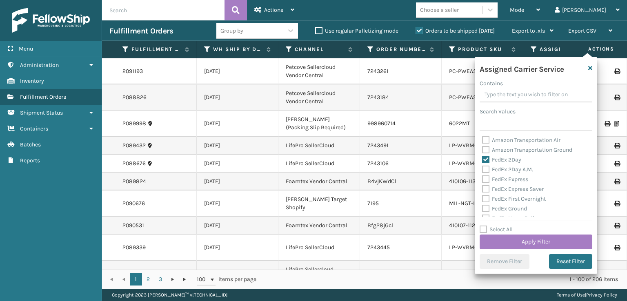
click at [482, 174] on div "FedEx 2Day A.M." at bounding box center [536, 170] width 108 height 10
click at [485, 171] on label "FedEx 2Day A.M." at bounding box center [507, 169] width 51 height 7
click at [482, 170] on input "FedEx 2Day A.M." at bounding box center [482, 167] width 0 height 5
checkbox input "true"
click at [486, 182] on label "FedEx Express" at bounding box center [505, 179] width 46 height 7
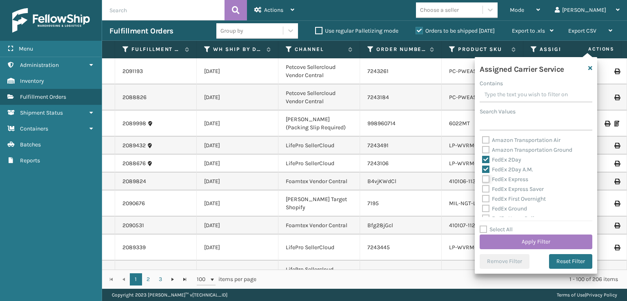
click at [482, 180] on input "FedEx Express" at bounding box center [482, 177] width 0 height 5
checkbox input "true"
click at [485, 191] on label "FedEx Express Saver" at bounding box center [513, 189] width 62 height 7
click at [482, 190] on input "FedEx Express Saver" at bounding box center [482, 187] width 0 height 5
checkbox input "true"
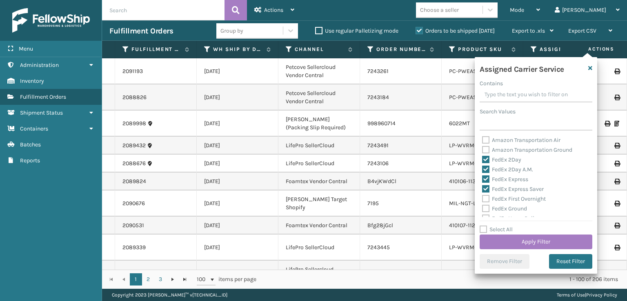
click at [485, 195] on div "FedEx First Overnight" at bounding box center [536, 199] width 108 height 10
click at [486, 198] on label "FedEx First Overnight" at bounding box center [514, 199] width 64 height 7
click at [482, 198] on input "FedEx First Overnight" at bounding box center [482, 196] width 0 height 5
checkbox input "true"
click at [486, 208] on label "FedEx Ground" at bounding box center [504, 208] width 45 height 7
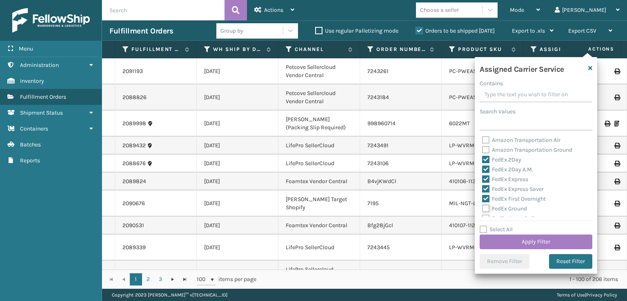
click at [482, 208] on input "FedEx Ground" at bounding box center [482, 206] width 0 height 5
checkbox input "true"
click at [487, 175] on label "FedEx Home Delivery" at bounding box center [513, 177] width 63 height 7
click at [482, 175] on input "FedEx Home Delivery" at bounding box center [482, 175] width 0 height 5
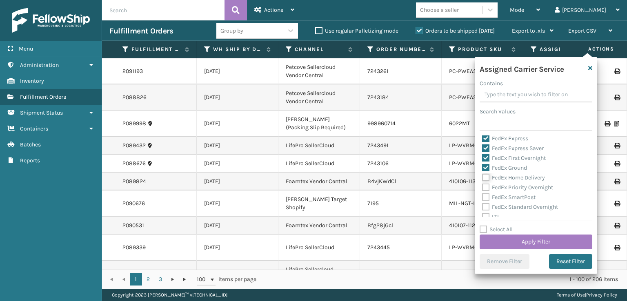
checkbox input "true"
click at [487, 185] on label "FedEx Priority Overnight" at bounding box center [517, 187] width 71 height 7
click at [482, 185] on input "FedEx Priority Overnight" at bounding box center [482, 185] width 0 height 5
checkbox input "true"
click at [487, 196] on label "FedEx SmartPost" at bounding box center [508, 197] width 53 height 7
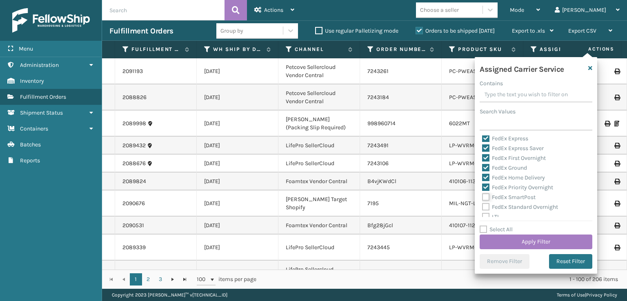
click at [482, 196] on input "FedEx SmartPost" at bounding box center [482, 195] width 0 height 5
checkbox input "true"
click at [482, 207] on label "FedEx Standard Overnight" at bounding box center [520, 207] width 76 height 7
click at [482, 207] on input "FedEx Standard Overnight" at bounding box center [482, 204] width 0 height 5
checkbox input "true"
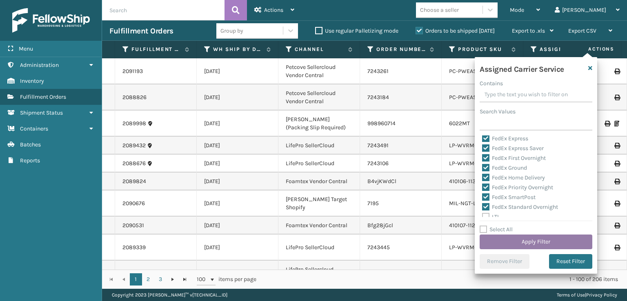
click at [511, 239] on button "Apply Filter" at bounding box center [536, 242] width 113 height 15
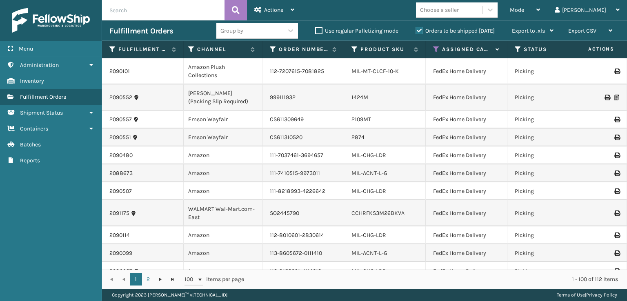
scroll to position [0, 98]
click at [514, 49] on icon at bounding box center [517, 49] width 7 height 7
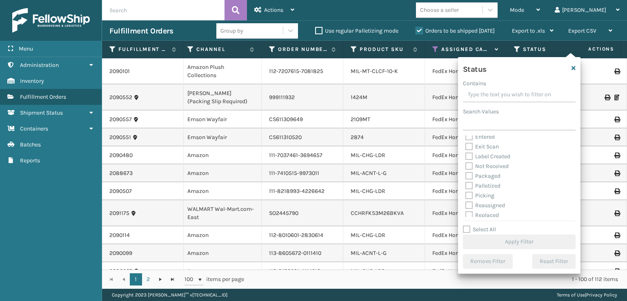
scroll to position [41, 0]
click at [471, 178] on label "Picking" at bounding box center [479, 177] width 29 height 7
click at [466, 178] on input "Picking" at bounding box center [465, 175] width 0 height 5
checkbox input "true"
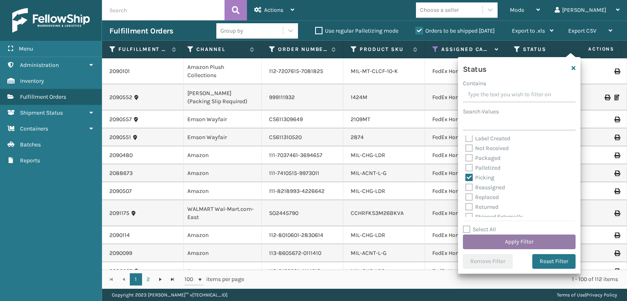
click at [518, 244] on button "Apply Filter" at bounding box center [519, 242] width 113 height 15
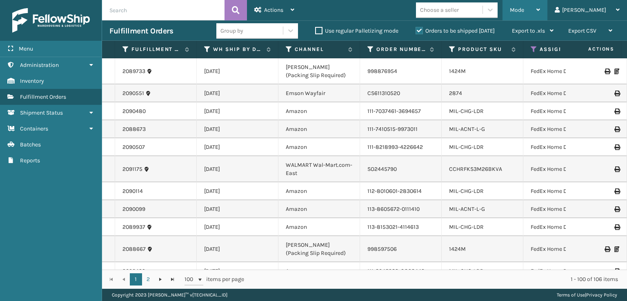
click at [524, 7] on span "Mode" at bounding box center [517, 10] width 14 height 7
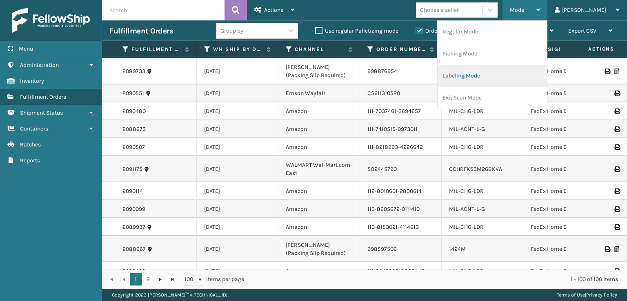
click at [509, 82] on li "Labeling Mode" at bounding box center [492, 76] width 109 height 22
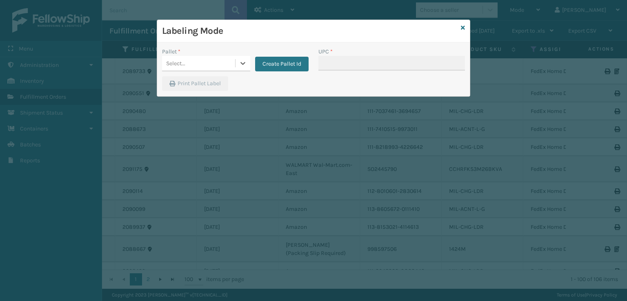
click at [229, 59] on div "Select..." at bounding box center [198, 63] width 73 height 13
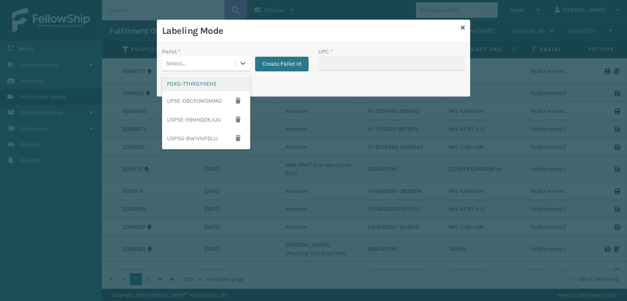
click at [180, 84] on div "FDXG-TTHRGYVEHS" at bounding box center [206, 83] width 88 height 15
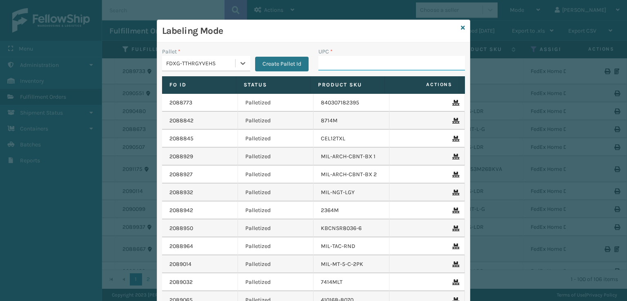
click at [368, 62] on input "UPC *" at bounding box center [391, 63] width 147 height 15
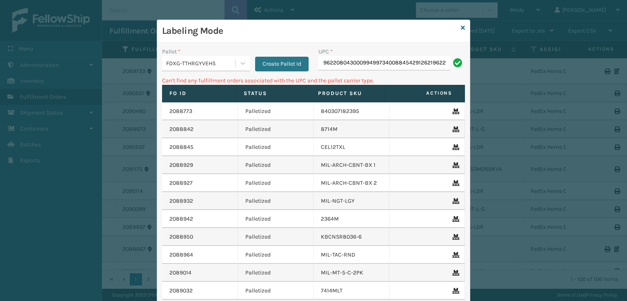
type input "96220804300099499734008845429126219622080430009949973400393423"
drag, startPoint x: 441, startPoint y: 62, endPoint x: 257, endPoint y: 69, distance: 184.2
click at [257, 69] on div "Pallet * FDXG-TTHRGYVEHS Create Pallet Id UPC * 9622080430009949973400884542912…" at bounding box center [313, 61] width 313 height 29
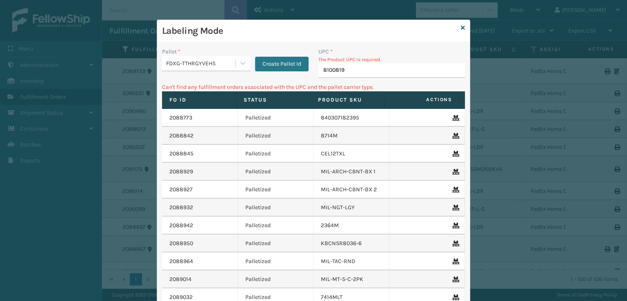
type input "81008196"
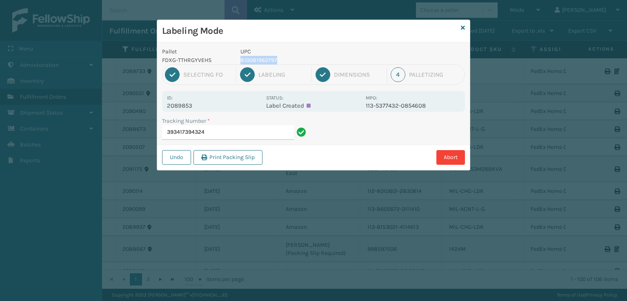
drag, startPoint x: 293, startPoint y: 58, endPoint x: 240, endPoint y: 60, distance: 53.5
click at [240, 60] on div "UPC 810081962797" at bounding box center [301, 55] width 130 height 17
copy p "810081962797"
click at [228, 133] on input "393417394324" at bounding box center [228, 132] width 132 height 15
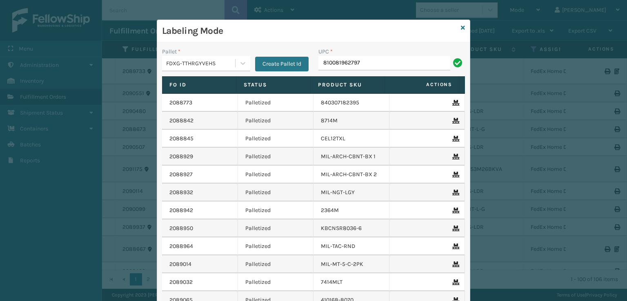
type input "810081962797"
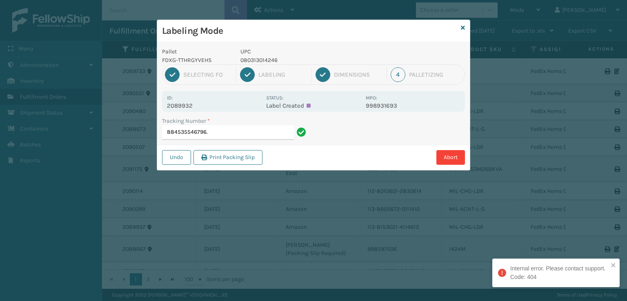
type input "884535546796"
drag, startPoint x: 285, startPoint y: 58, endPoint x: 236, endPoint y: 62, distance: 50.0
click at [236, 62] on div "UPC 080313014246" at bounding box center [301, 55] width 130 height 17
copy p "080313014246"
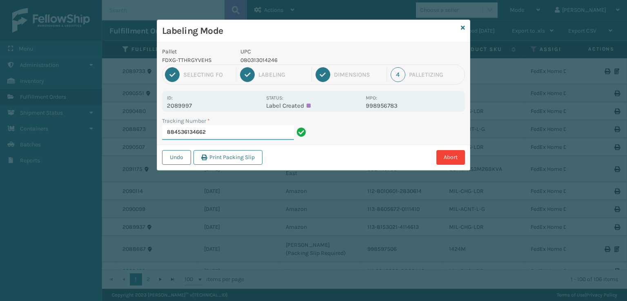
click at [221, 133] on input "884536134662" at bounding box center [228, 132] width 132 height 15
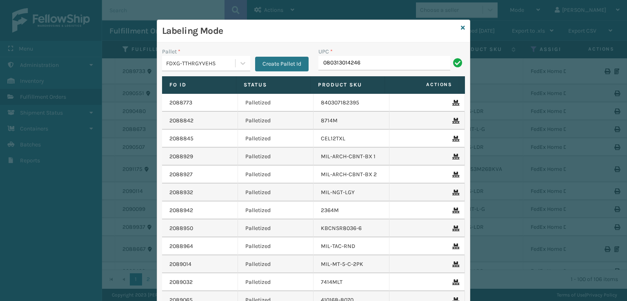
type input "080313014246"
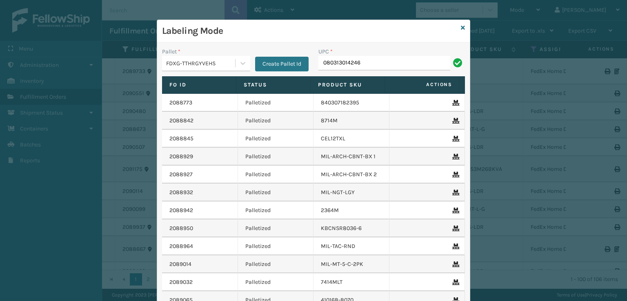
type input "080313014246"
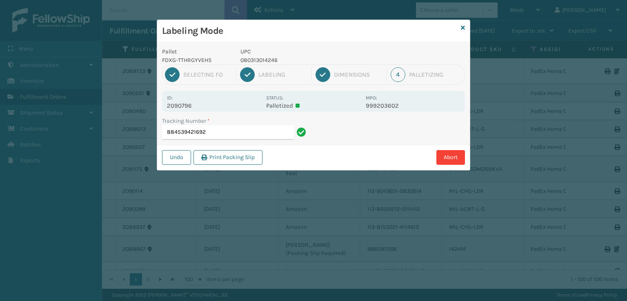
type input "884539421692080313014246"
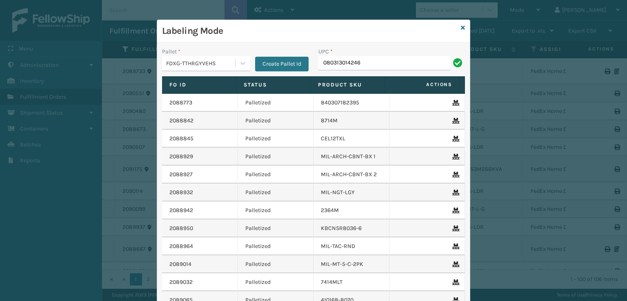
type input "080313014246"
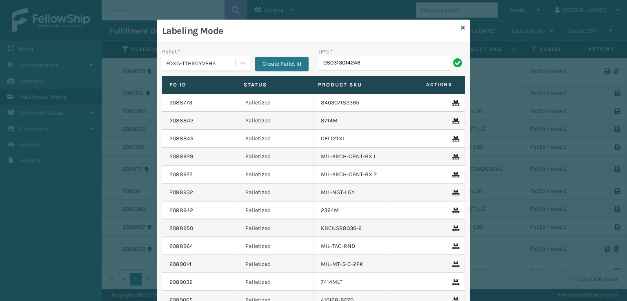
type input "080313014246"
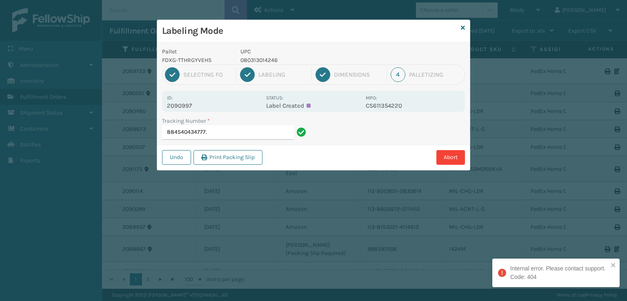
type input "884540434777"
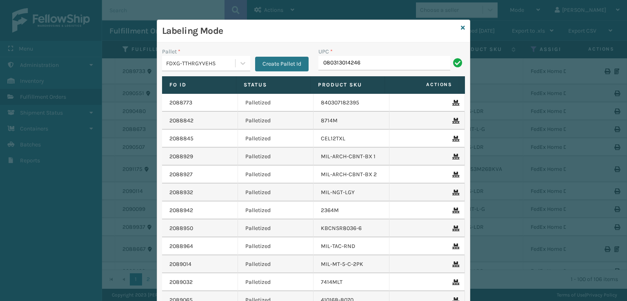
type input "080313014246"
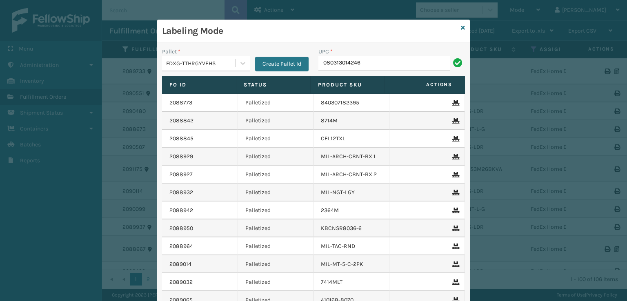
type input "080313014246"
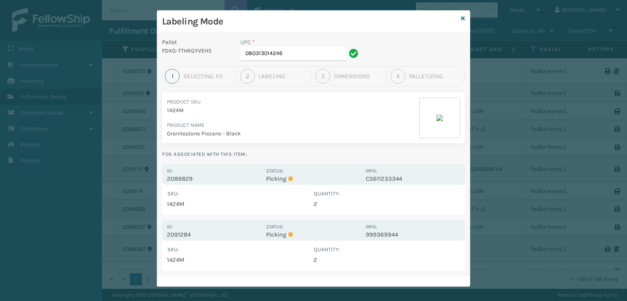
scroll to position [14, 0]
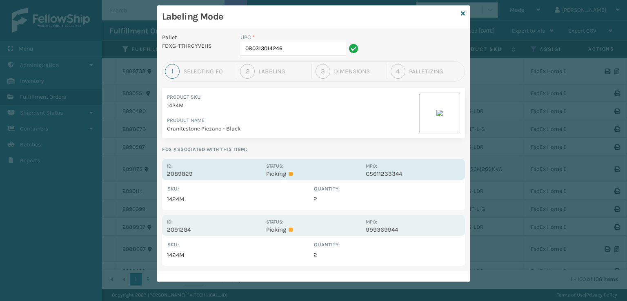
click at [222, 169] on div "Id: 2089829" at bounding box center [214, 170] width 94 height 16
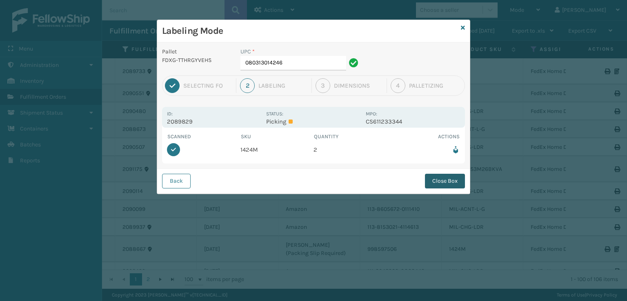
click at [436, 181] on button "Close Box" at bounding box center [445, 181] width 40 height 15
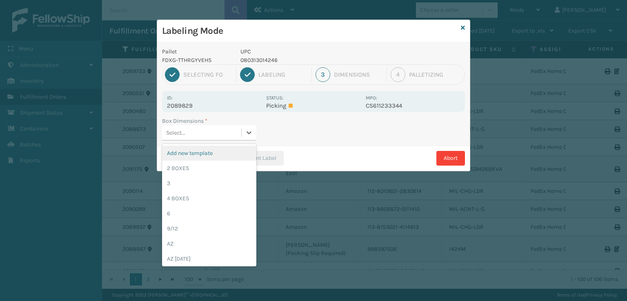
drag, startPoint x: 184, startPoint y: 135, endPoint x: 173, endPoint y: 148, distance: 17.1
click at [184, 135] on div "Select..." at bounding box center [175, 133] width 19 height 9
click at [173, 171] on div "2 BOXES" at bounding box center [209, 168] width 94 height 15
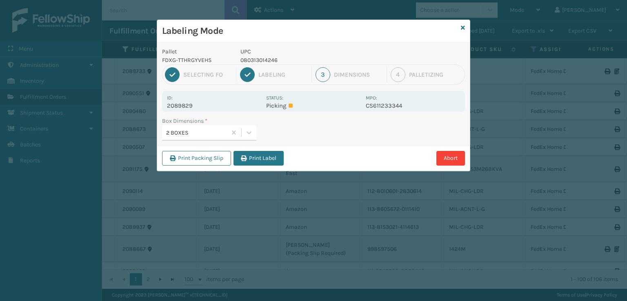
click at [250, 156] on button "Print Label" at bounding box center [258, 158] width 50 height 15
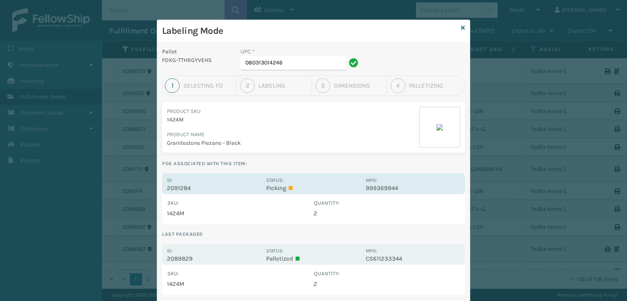
click at [255, 188] on p "2091284" at bounding box center [214, 188] width 94 height 7
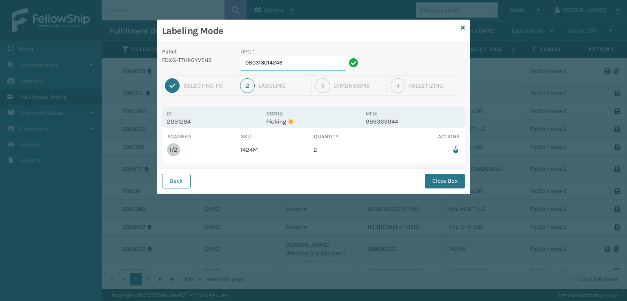
click at [300, 63] on input "080313014246" at bounding box center [293, 63] width 106 height 15
click at [431, 179] on button "Close Box" at bounding box center [445, 181] width 40 height 15
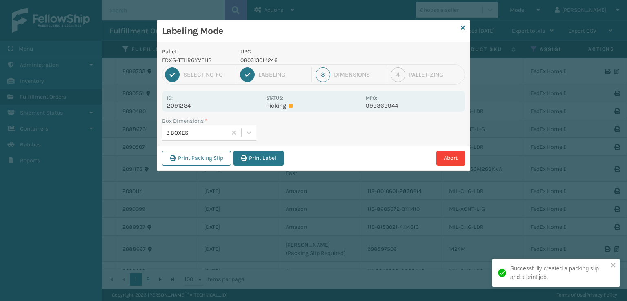
click at [265, 160] on button "Print Label" at bounding box center [258, 158] width 50 height 15
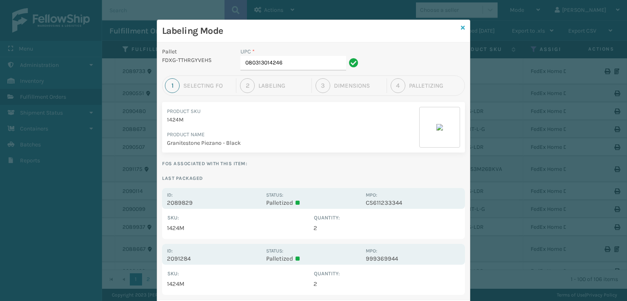
click at [461, 27] on icon at bounding box center [463, 28] width 4 height 6
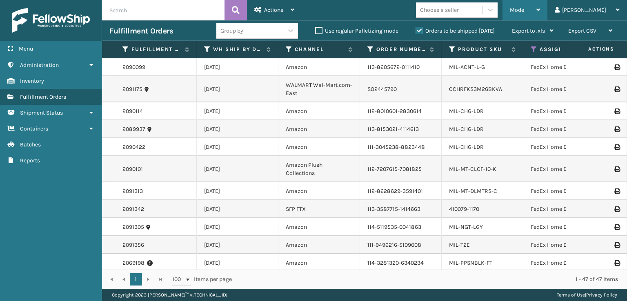
click at [524, 8] on span "Mode" at bounding box center [517, 10] width 14 height 7
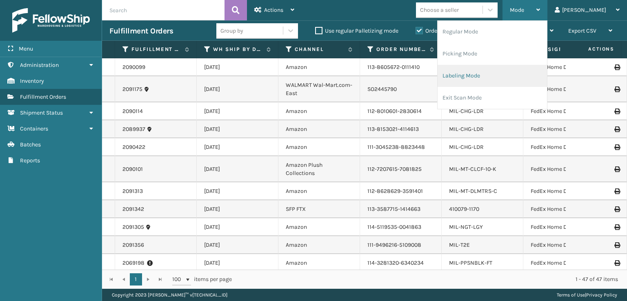
click at [489, 76] on li "Labeling Mode" at bounding box center [492, 76] width 109 height 22
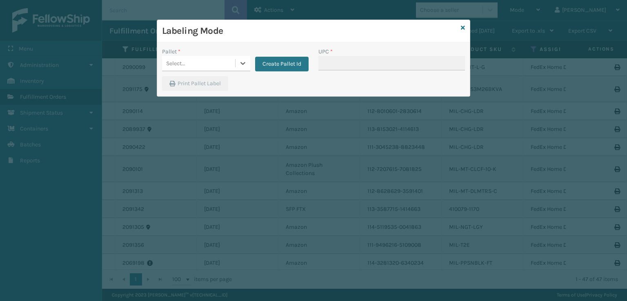
click at [210, 62] on div "Select..." at bounding box center [198, 63] width 73 height 13
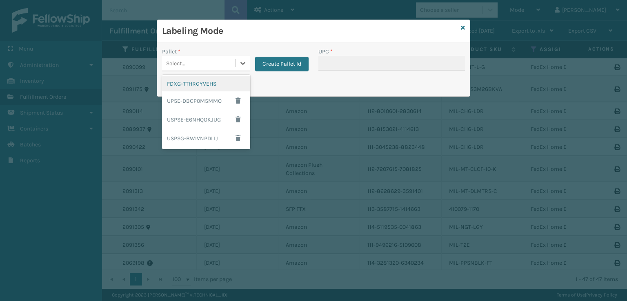
click at [207, 78] on div "FDXG-TTHRGYVEHS" at bounding box center [206, 83] width 88 height 15
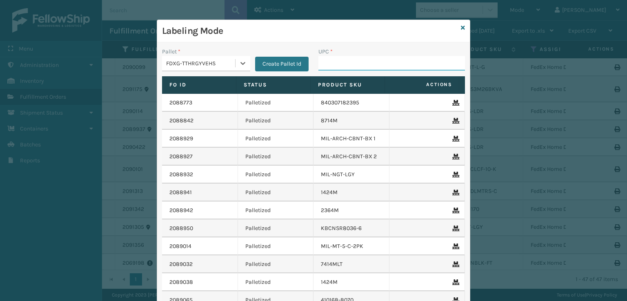
drag, startPoint x: 356, startPoint y: 60, endPoint x: 351, endPoint y: 53, distance: 8.1
click at [354, 58] on input "UPC *" at bounding box center [391, 63] width 147 height 15
type input "81008196"
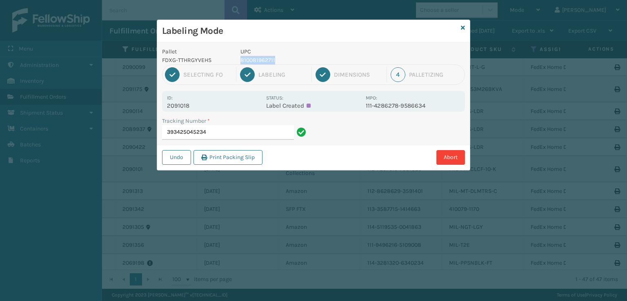
drag, startPoint x: 282, startPoint y: 62, endPoint x: 239, endPoint y: 63, distance: 43.3
click at [239, 63] on div "UPC 810081962711" at bounding box center [301, 55] width 130 height 17
copy p "810081962711"
click at [251, 130] on input "393425045234" at bounding box center [228, 132] width 132 height 15
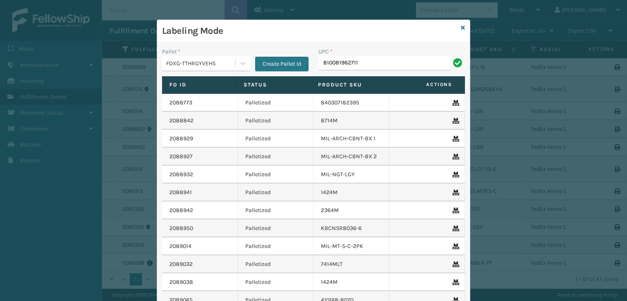
type input "810081962711"
click at [461, 28] on icon at bounding box center [463, 28] width 4 height 6
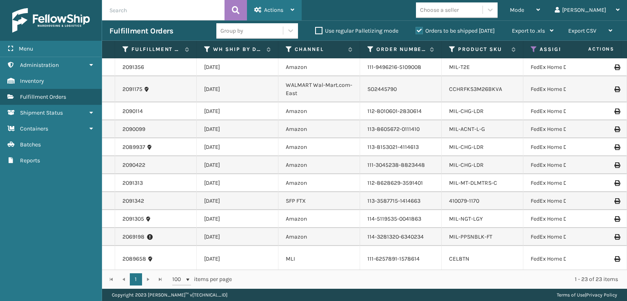
click at [258, 9] on icon at bounding box center [257, 10] width 7 height 6
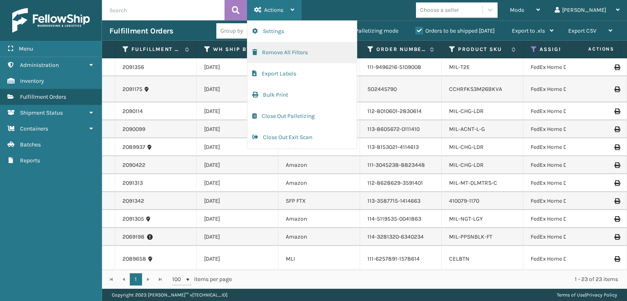
click at [257, 51] on span "button" at bounding box center [254, 52] width 5 height 6
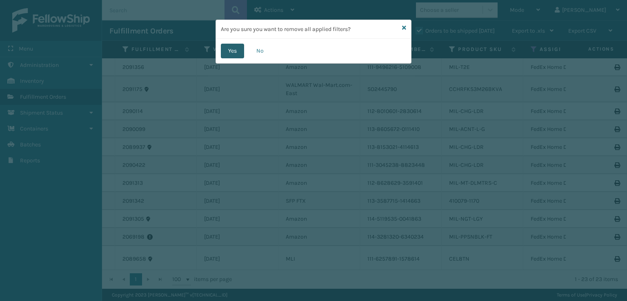
click at [237, 47] on button "Yes" at bounding box center [232, 51] width 23 height 15
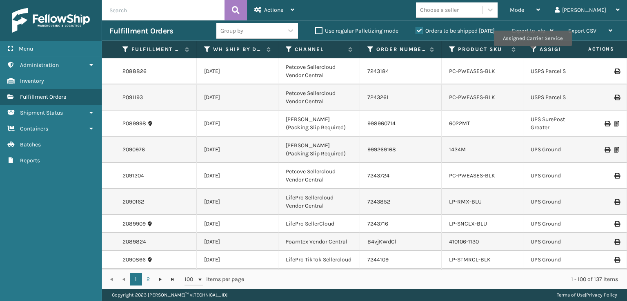
click at [532, 52] on icon at bounding box center [534, 49] width 7 height 7
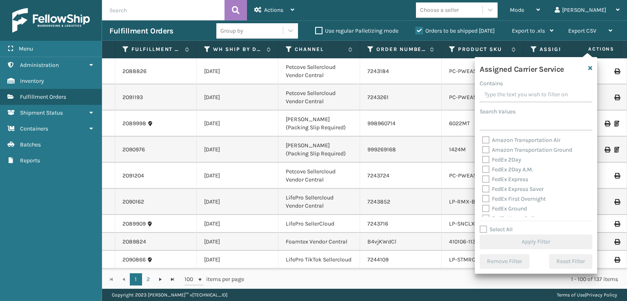
click at [485, 169] on label "FedEx 2Day A.M." at bounding box center [507, 169] width 51 height 7
click at [482, 169] on input "FedEx 2Day A.M." at bounding box center [482, 167] width 0 height 5
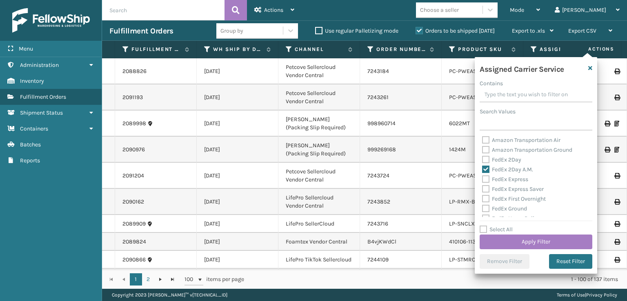
click at [485, 168] on label "FedEx 2Day A.M." at bounding box center [507, 169] width 51 height 7
click at [482, 168] on input "FedEx 2Day A.M." at bounding box center [482, 167] width 0 height 5
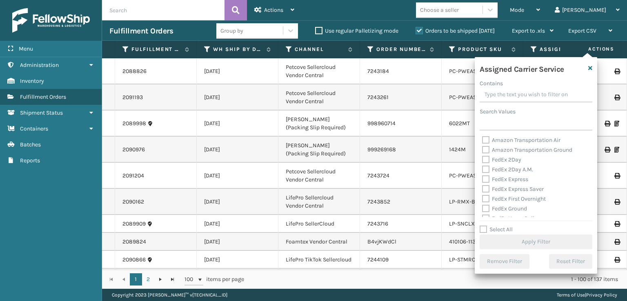
click at [484, 168] on label "FedEx 2Day A.M." at bounding box center [507, 169] width 51 height 7
click at [482, 168] on input "FedEx 2Day A.M." at bounding box center [482, 167] width 0 height 5
checkbox input "true"
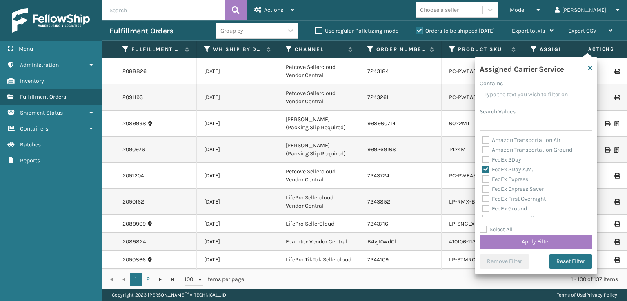
click at [485, 161] on label "FedEx 2Day" at bounding box center [501, 159] width 39 height 7
click at [482, 160] on input "FedEx 2Day" at bounding box center [482, 157] width 0 height 5
checkbox input "true"
click at [485, 177] on label "FedEx Express" at bounding box center [505, 179] width 46 height 7
click at [482, 177] on input "FedEx Express" at bounding box center [482, 177] width 0 height 5
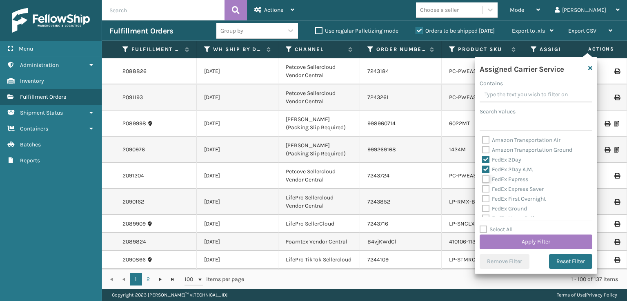
checkbox input "true"
click at [486, 191] on label "FedEx Express Saver" at bounding box center [513, 189] width 62 height 7
click at [482, 190] on input "FedEx Express Saver" at bounding box center [482, 187] width 0 height 5
checkbox input "true"
click at [487, 201] on div "FedEx First Overnight" at bounding box center [536, 199] width 108 height 10
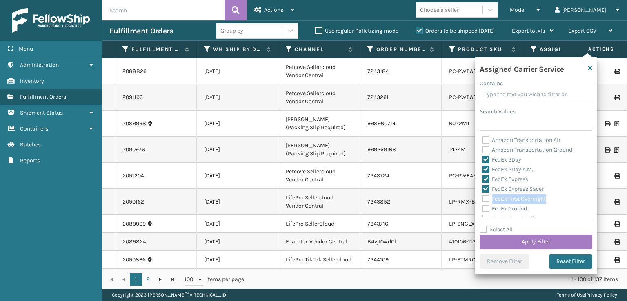
click at [487, 200] on label "FedEx First Overnight" at bounding box center [514, 199] width 64 height 7
click at [482, 200] on input "FedEx First Overnight" at bounding box center [482, 196] width 0 height 5
checkbox input "true"
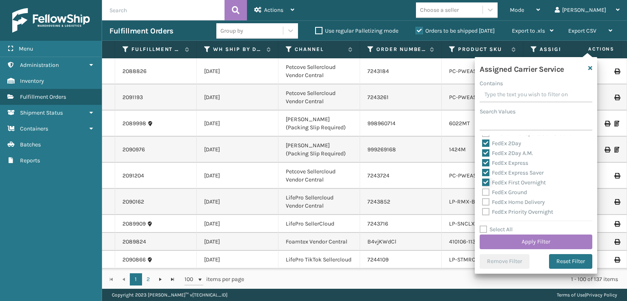
scroll to position [33, 0]
click at [485, 194] on label "FedEx Priority Overnight" at bounding box center [517, 195] width 71 height 7
click at [482, 194] on input "FedEx Priority Overnight" at bounding box center [482, 193] width 0 height 5
checkbox input "true"
click at [485, 186] on label "FedEx Home Delivery" at bounding box center [513, 185] width 63 height 7
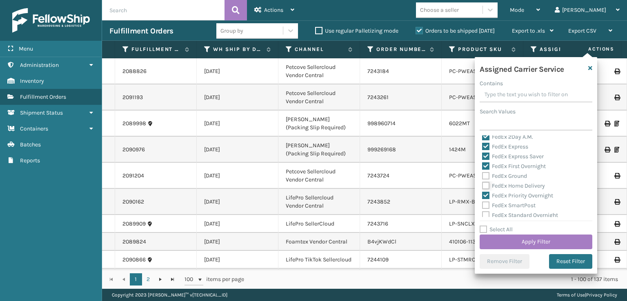
click at [482, 186] on input "FedEx Home Delivery" at bounding box center [482, 183] width 0 height 5
checkbox input "true"
click at [485, 178] on label "FedEx Ground" at bounding box center [504, 176] width 45 height 7
click at [482, 177] on input "FedEx Ground" at bounding box center [482, 173] width 0 height 5
checkbox input "true"
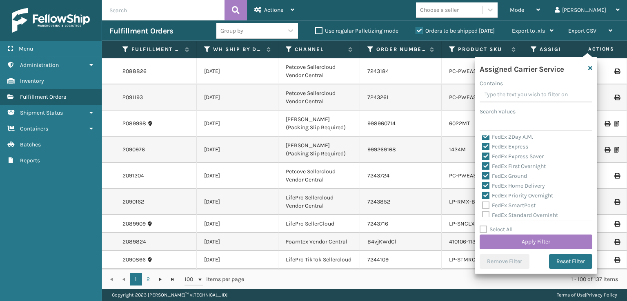
click at [489, 207] on label "FedEx SmartPost" at bounding box center [508, 205] width 53 height 7
click at [482, 206] on input "FedEx SmartPost" at bounding box center [482, 203] width 0 height 5
checkbox input "true"
click at [487, 214] on label "FedEx Standard Overnight" at bounding box center [520, 215] width 76 height 7
click at [482, 214] on input "FedEx Standard Overnight" at bounding box center [482, 213] width 0 height 5
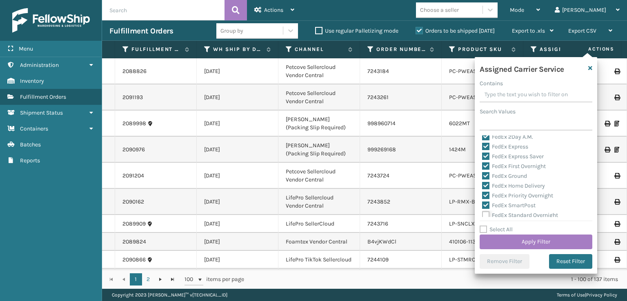
checkbox input "true"
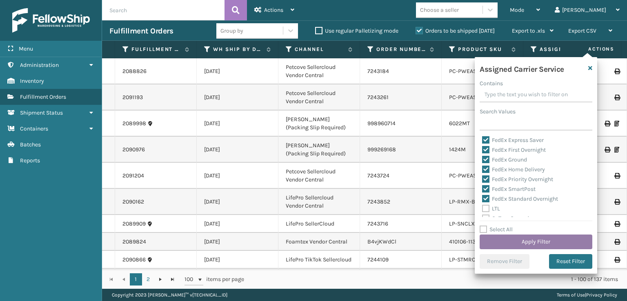
click at [507, 240] on button "Apply Filter" at bounding box center [536, 242] width 113 height 15
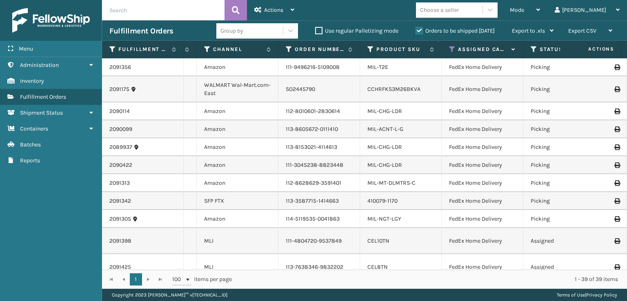
scroll to position [0, 82]
click at [528, 49] on th "Status" at bounding box center [563, 50] width 82 height 18
click at [531, 48] on icon at bounding box center [533, 49] width 7 height 7
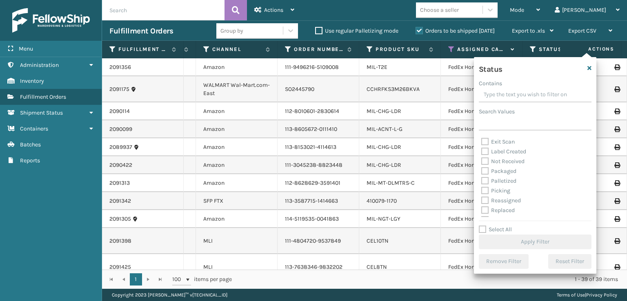
scroll to position [41, 0]
click at [486, 178] on label "Picking" at bounding box center [495, 177] width 29 height 7
click at [482, 178] on input "Picking" at bounding box center [481, 175] width 0 height 5
checkbox input "true"
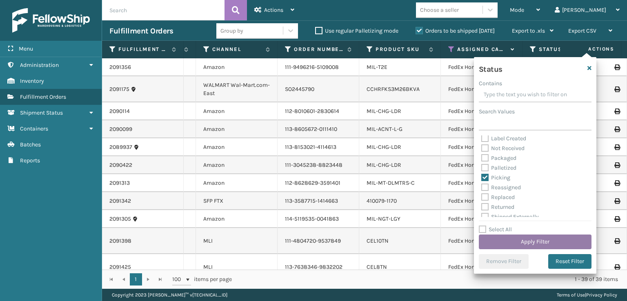
click at [540, 237] on button "Apply Filter" at bounding box center [535, 242] width 113 height 15
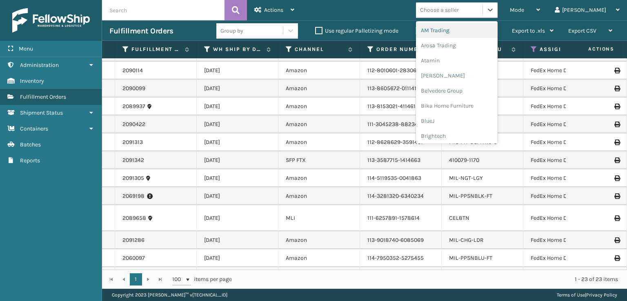
click at [473, 3] on div "Choose a seller" at bounding box center [449, 9] width 67 height 13
type input "mi"
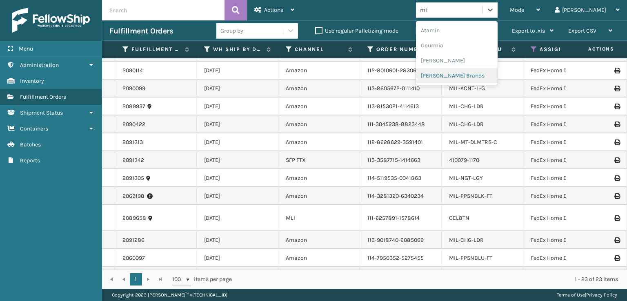
click at [498, 77] on div "[PERSON_NAME] Brands" at bounding box center [457, 75] width 82 height 15
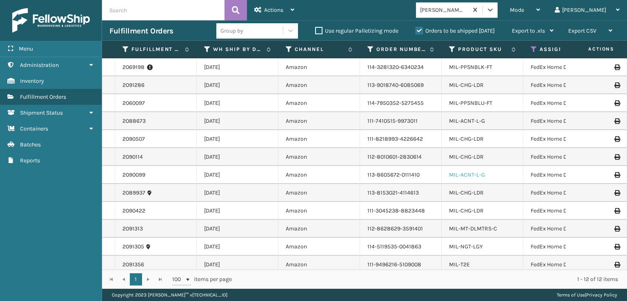
scroll to position [10, 0]
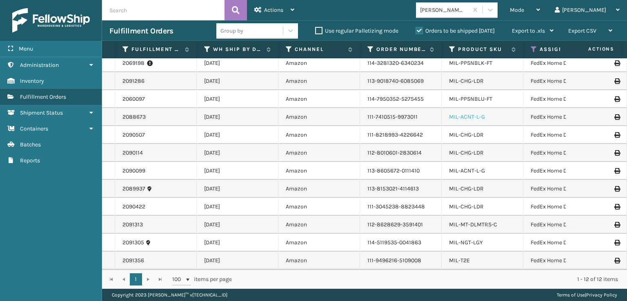
click at [464, 113] on link "MIL-ACNT-L-G" at bounding box center [467, 116] width 36 height 7
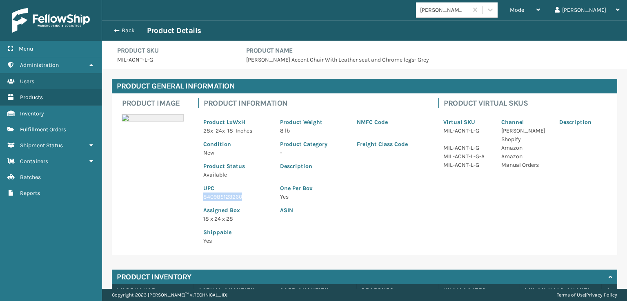
drag, startPoint x: 239, startPoint y: 198, endPoint x: 196, endPoint y: 200, distance: 43.7
click at [196, 200] on div "Product Information Product LxWxH 28 x 24 x 18 Inches Product Weight 8 lb NMFC …" at bounding box center [313, 174] width 240 height 162
click at [116, 30] on span "button" at bounding box center [115, 31] width 5 height 6
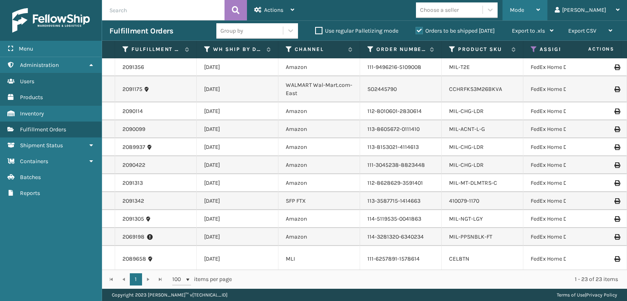
click at [540, 13] on div "Mode" at bounding box center [525, 10] width 30 height 20
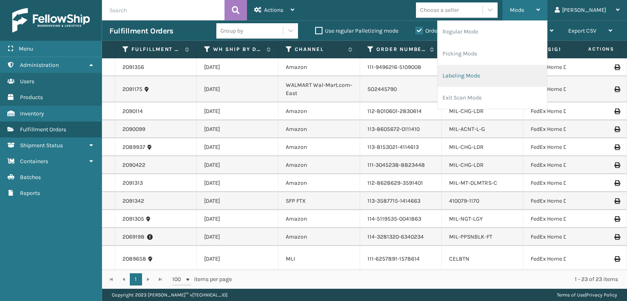
click at [491, 75] on li "Labeling Mode" at bounding box center [492, 76] width 109 height 22
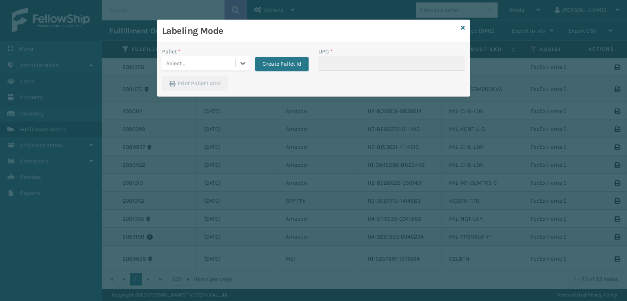
click at [224, 73] on div "Pallet * 0 results available. Select is focused ,type to refine list, press Dow…" at bounding box center [235, 61] width 156 height 29
click at [220, 67] on div "Select..." at bounding box center [198, 63] width 73 height 13
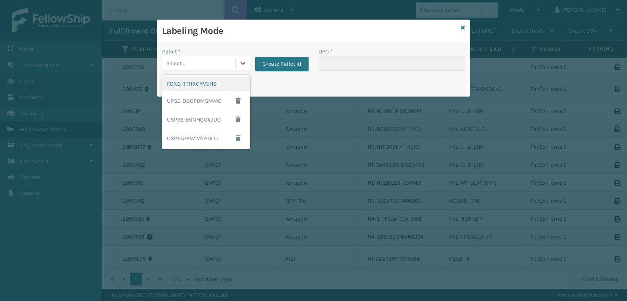
click at [205, 81] on div "FDXG-TTHRGYVEHS" at bounding box center [206, 83] width 88 height 15
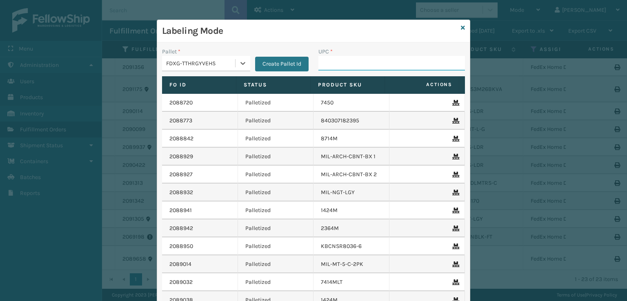
click at [345, 64] on input "UPC *" at bounding box center [391, 63] width 147 height 15
paste input "840985123260"
type input "840985123260"
click at [461, 32] on link at bounding box center [463, 28] width 4 height 9
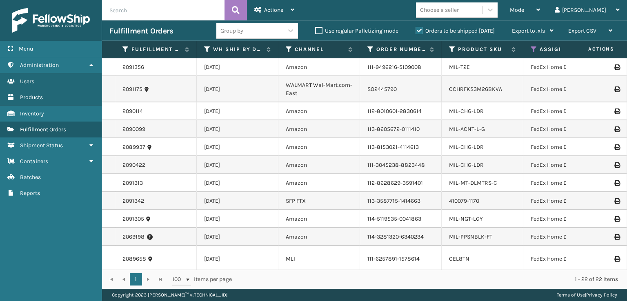
click at [482, 13] on div "Choose a seller" at bounding box center [449, 9] width 67 height 13
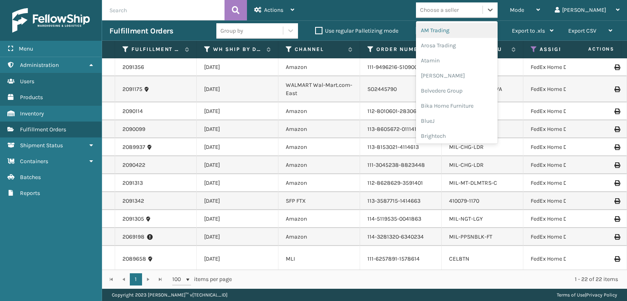
type input "f"
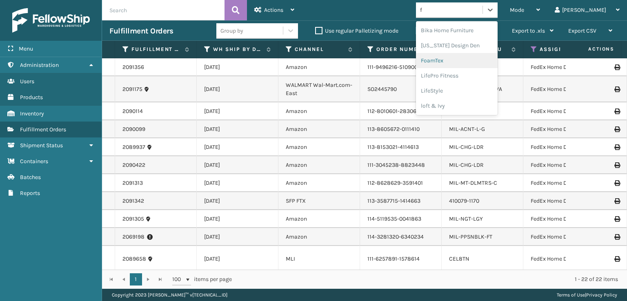
click at [464, 61] on div "FoamTex" at bounding box center [457, 60] width 82 height 15
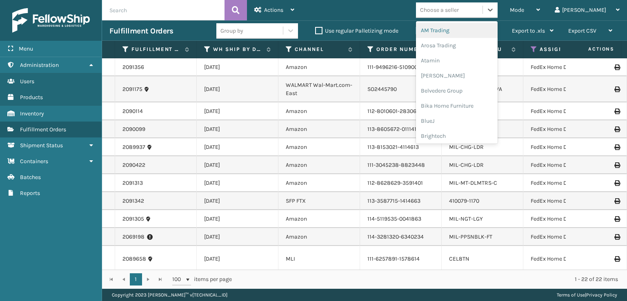
click at [459, 9] on div "Choose a seller" at bounding box center [439, 10] width 39 height 9
type input "mi"
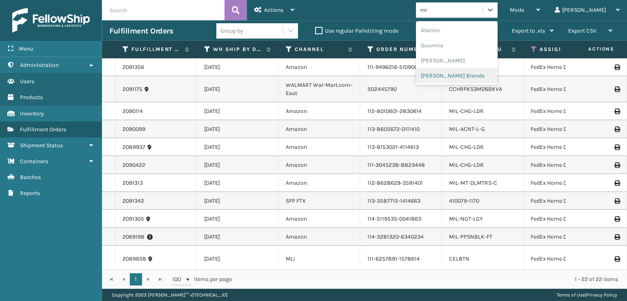
click at [464, 79] on div "[PERSON_NAME] Brands" at bounding box center [457, 75] width 82 height 15
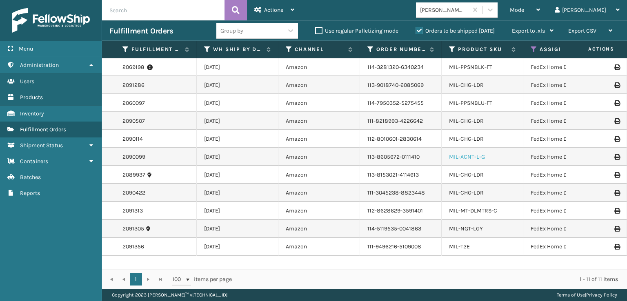
click at [471, 159] on link "MIL-ACNT-L-G" at bounding box center [467, 156] width 36 height 7
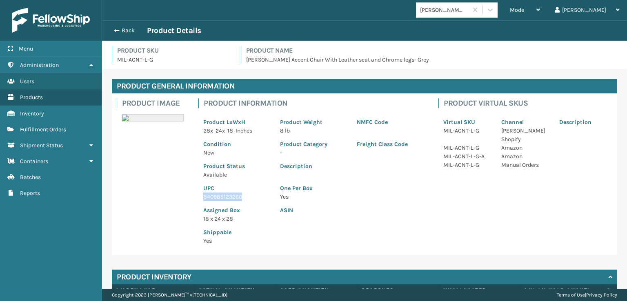
drag, startPoint x: 251, startPoint y: 198, endPoint x: 201, endPoint y: 200, distance: 49.8
click at [201, 200] on div "UPC 840985123260" at bounding box center [236, 190] width 77 height 22
copy p "840985123260"
click at [116, 28] on span "button" at bounding box center [115, 31] width 5 height 6
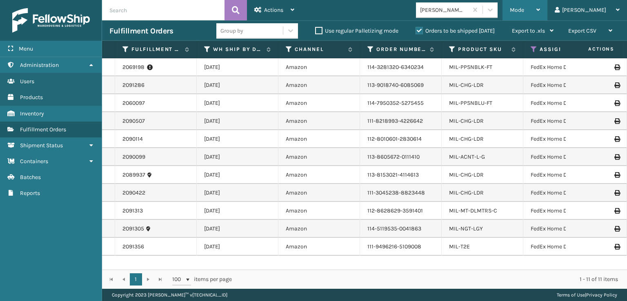
drag, startPoint x: 546, startPoint y: 9, endPoint x: 521, endPoint y: 47, distance: 45.4
click at [524, 9] on span "Mode" at bounding box center [517, 10] width 14 height 7
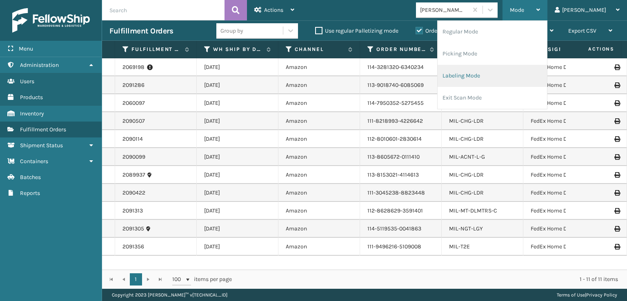
click at [485, 73] on li "Labeling Mode" at bounding box center [492, 76] width 109 height 22
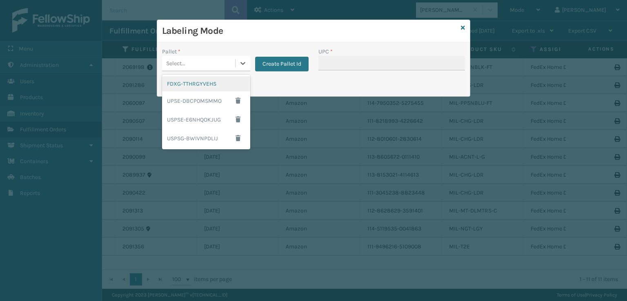
click at [180, 62] on div "Select..." at bounding box center [175, 63] width 19 height 9
drag, startPoint x: 180, startPoint y: 84, endPoint x: 221, endPoint y: 75, distance: 42.6
click at [193, 80] on div "FDXG-TTHRGYVEHS" at bounding box center [206, 83] width 88 height 15
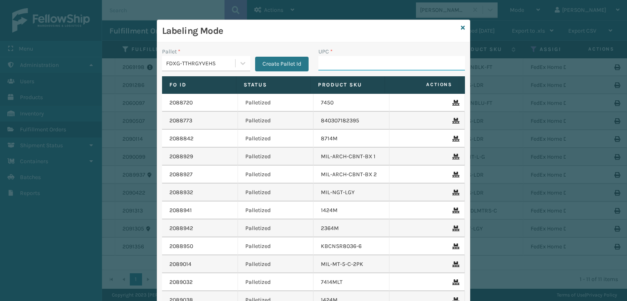
click at [329, 63] on input "UPC *" at bounding box center [391, 63] width 147 height 15
paste input "840985123260"
type input "840985123260"
